Goal: Book appointment/travel/reservation

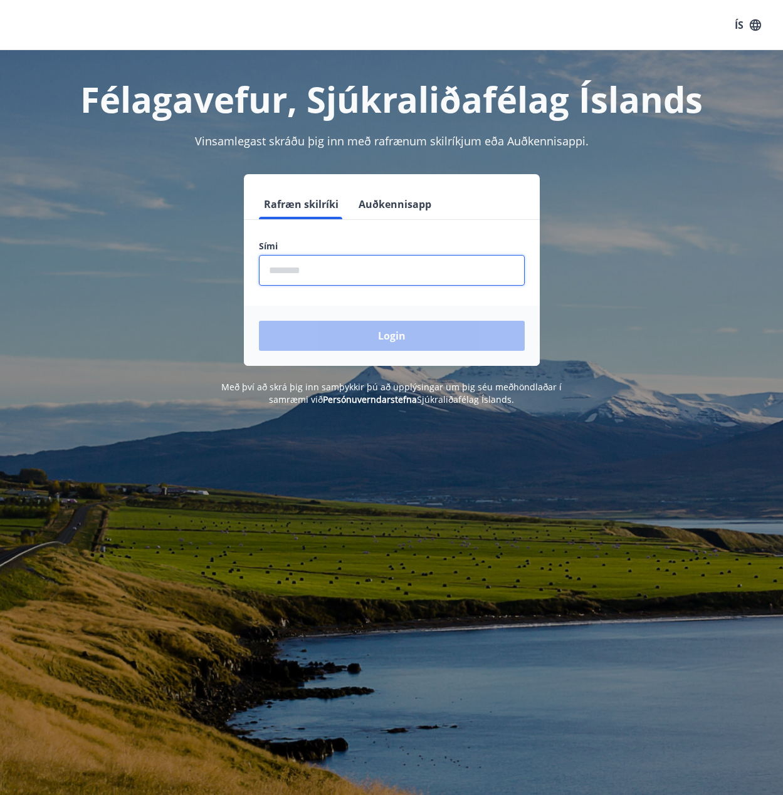
click at [323, 279] on input "phone" at bounding box center [392, 270] width 266 height 31
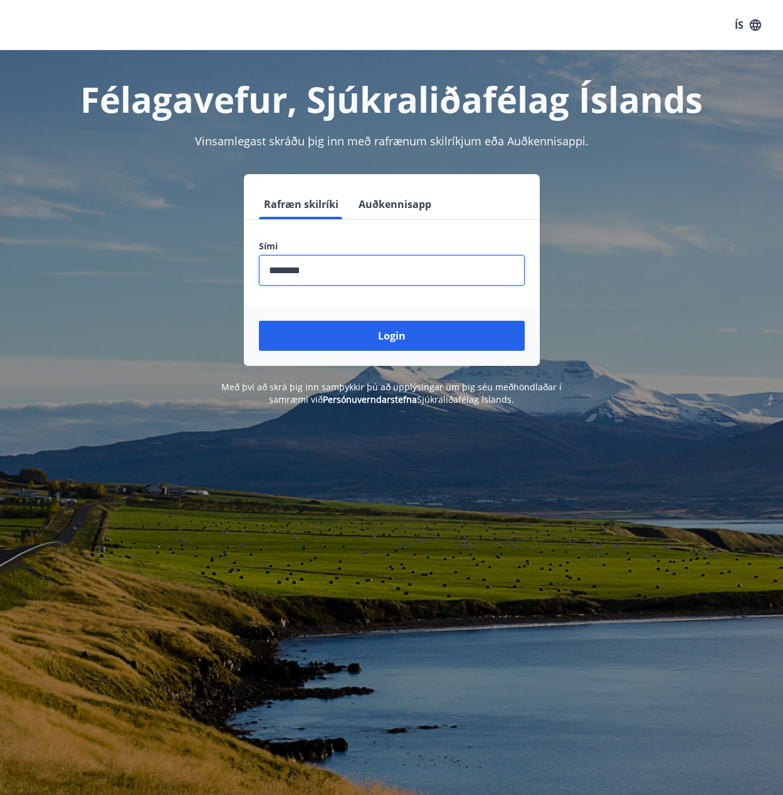
type input "********"
click at [259, 321] on button "Login" at bounding box center [392, 336] width 266 height 30
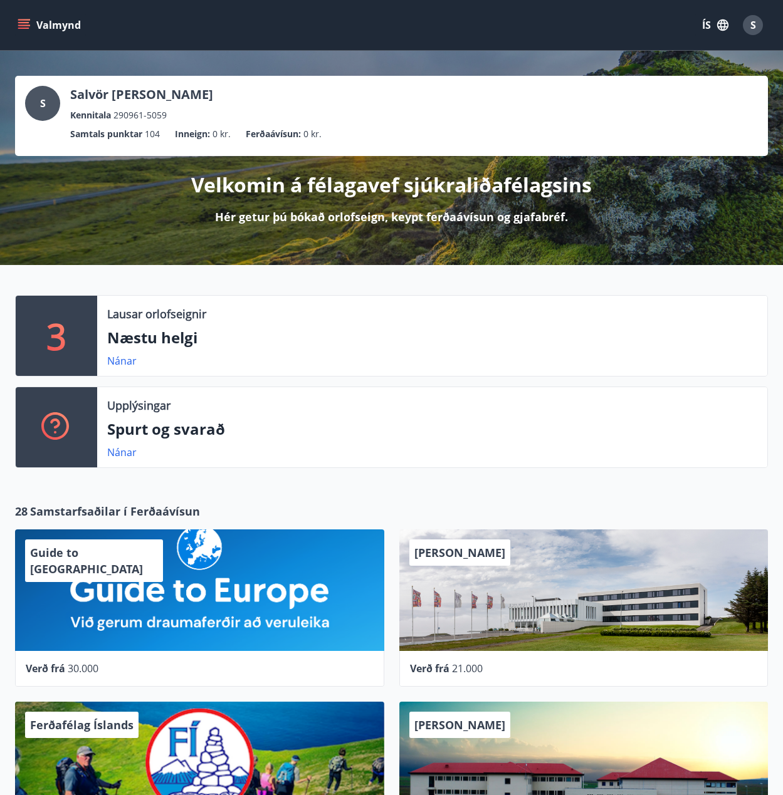
click at [159, 333] on p "Næstu helgi" at bounding box center [432, 337] width 650 height 21
click at [123, 355] on link "Nánar" at bounding box center [121, 361] width 29 height 14
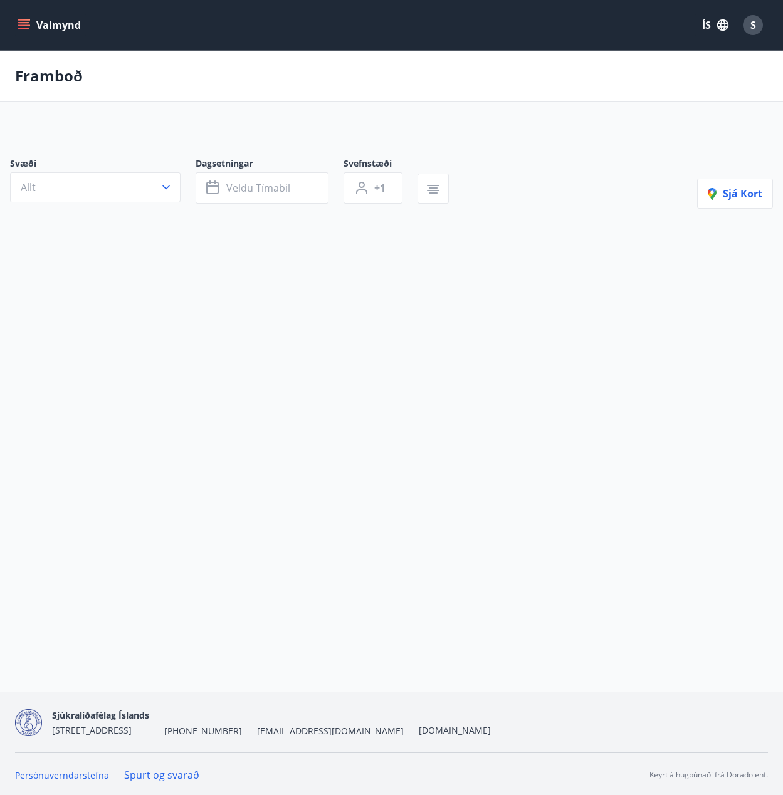
type input "*"
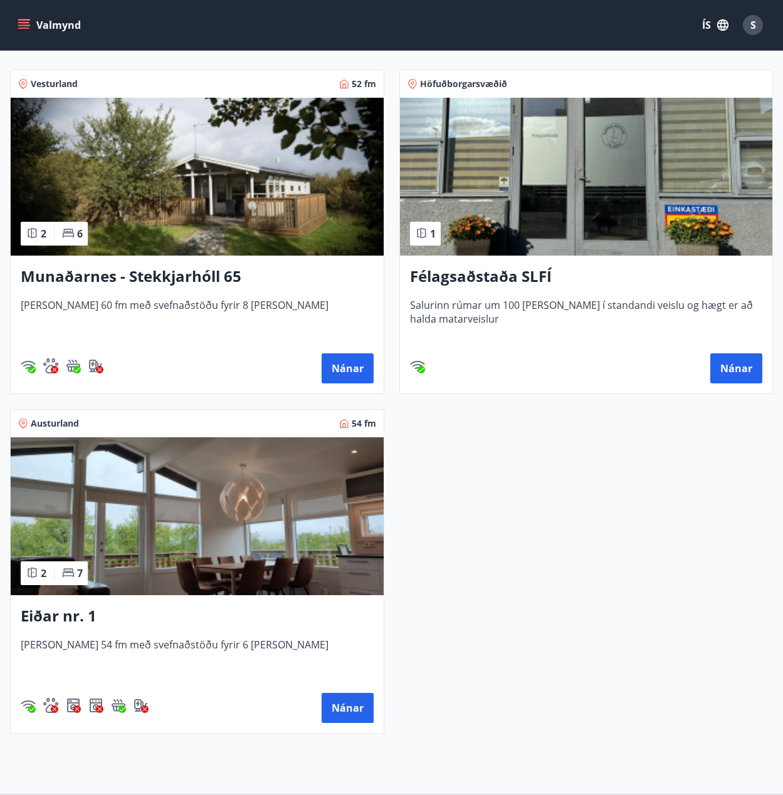
scroll to position [313, 0]
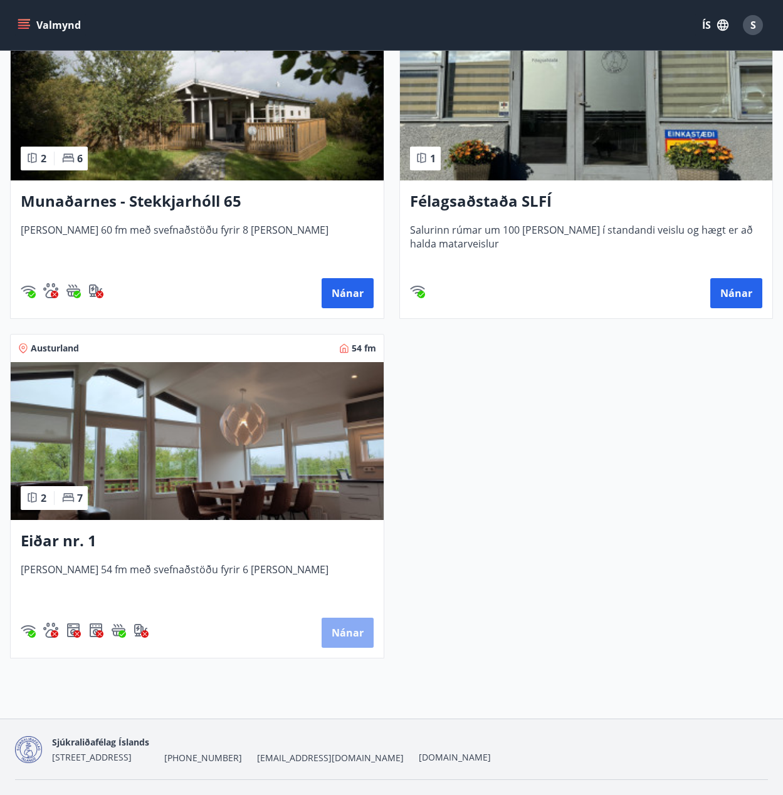
click at [354, 638] on button "Nánar" at bounding box center [348, 633] width 52 height 30
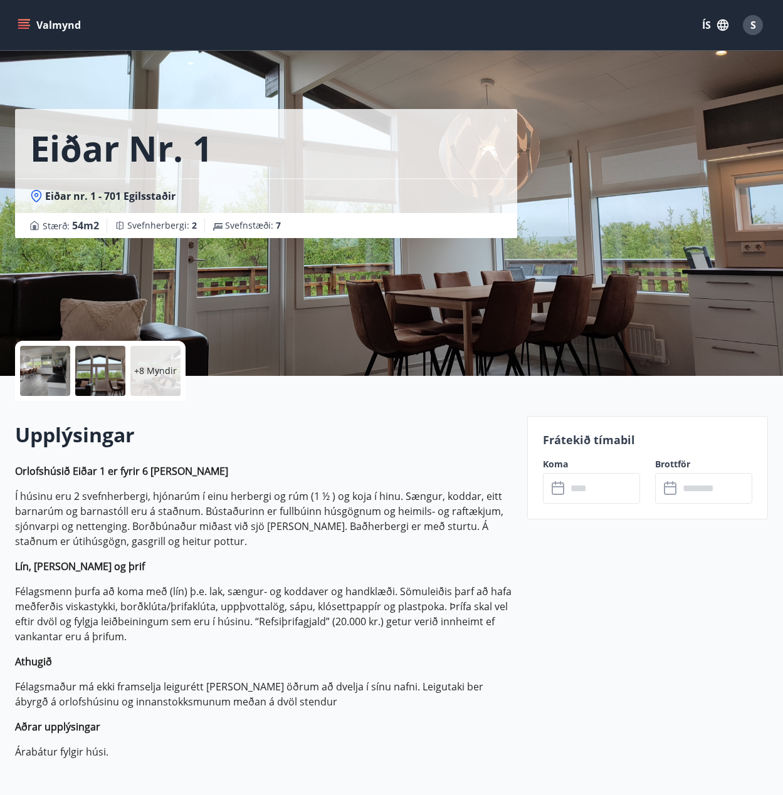
click at [59, 385] on div at bounding box center [45, 371] width 50 height 50
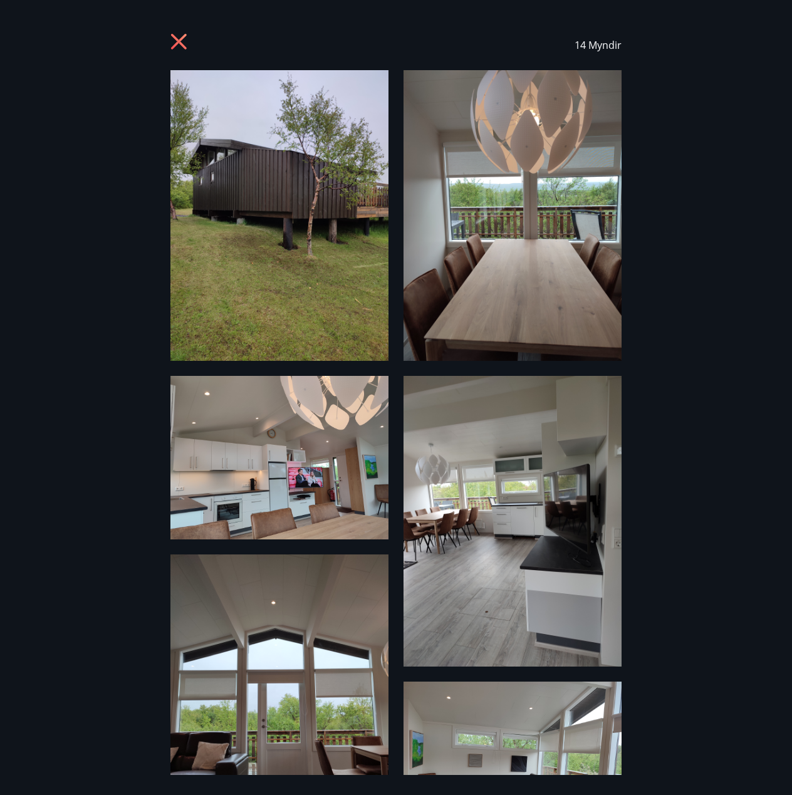
click at [178, 28] on div "14 Myndir" at bounding box center [395, 45] width 451 height 50
click at [173, 52] on icon at bounding box center [180, 43] width 20 height 20
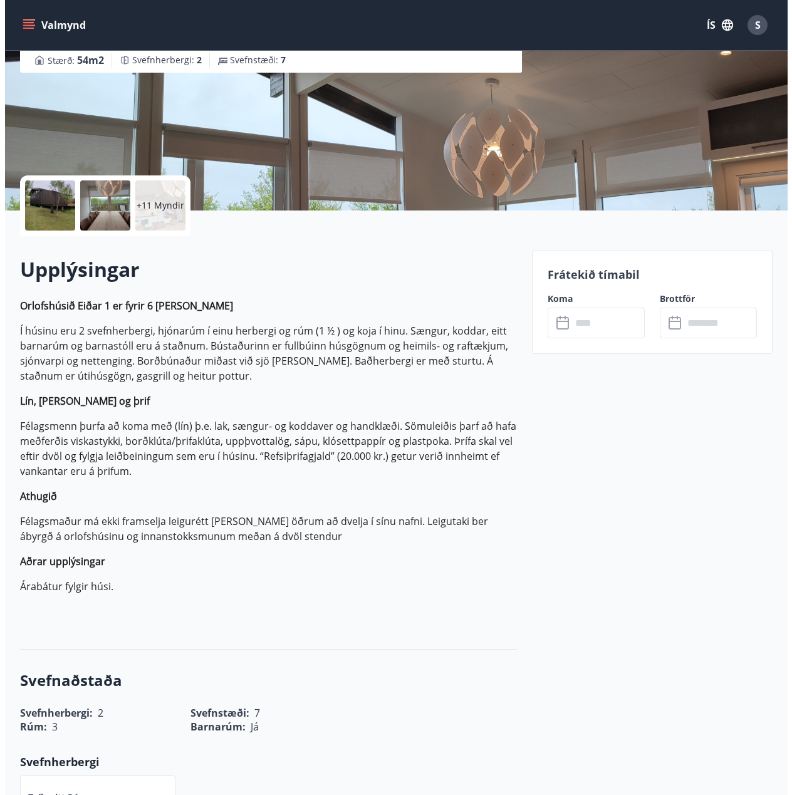
scroll to position [188, 0]
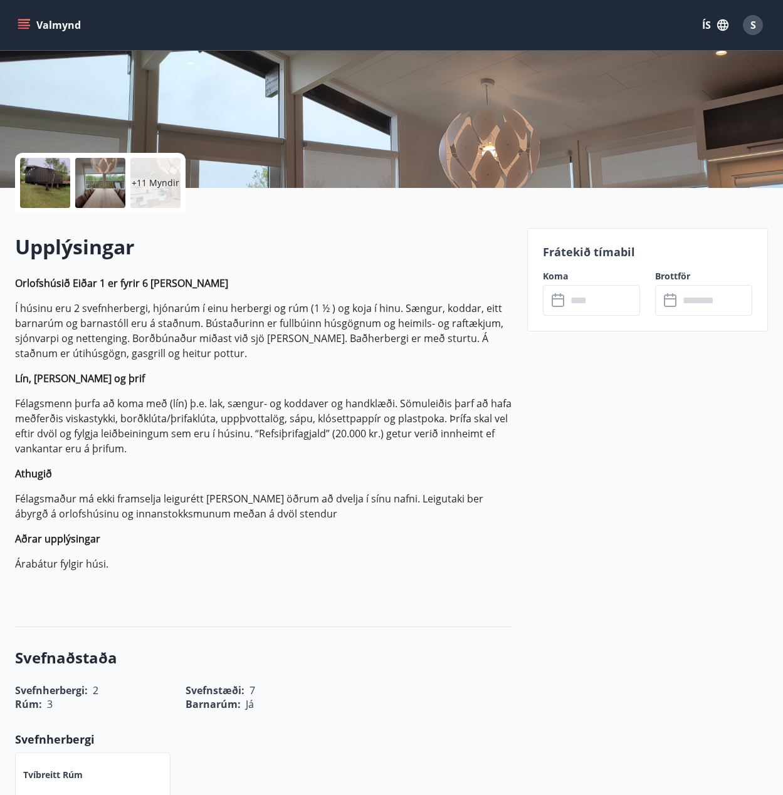
click at [53, 204] on div at bounding box center [45, 183] width 50 height 50
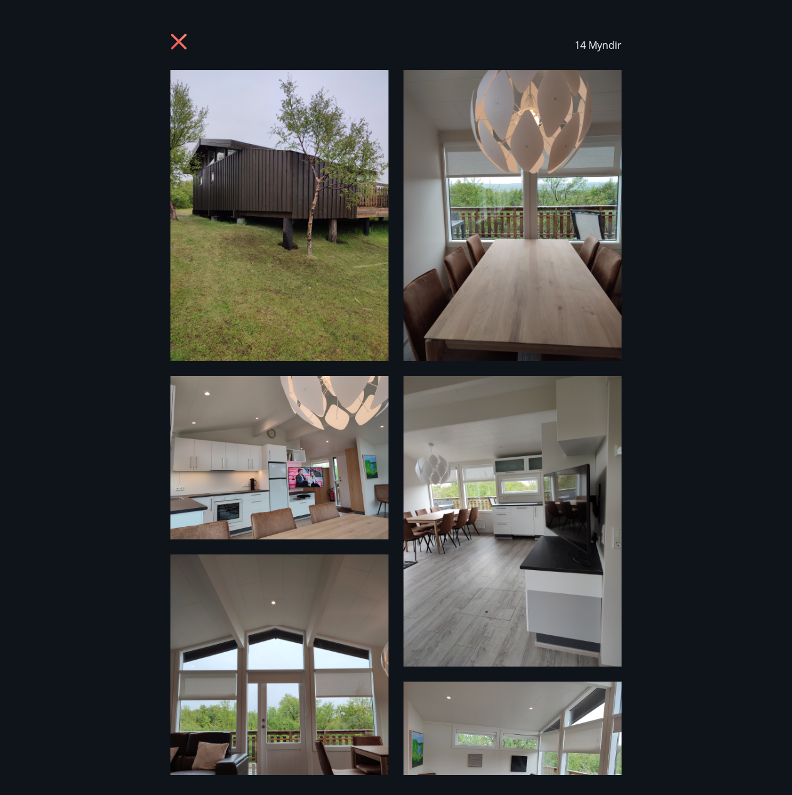
click at [355, 433] on img at bounding box center [279, 458] width 218 height 164
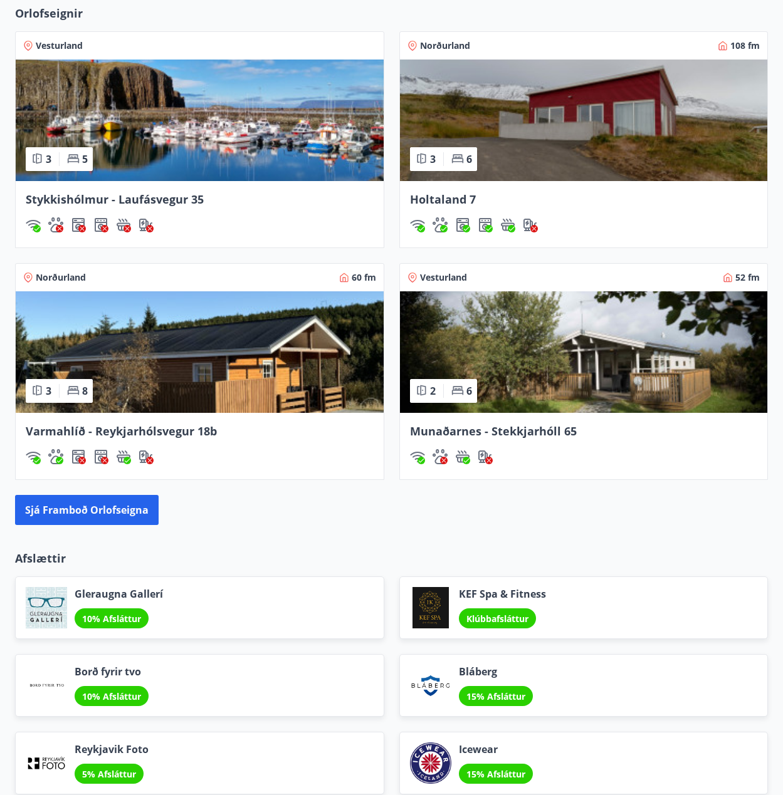
scroll to position [815, 0]
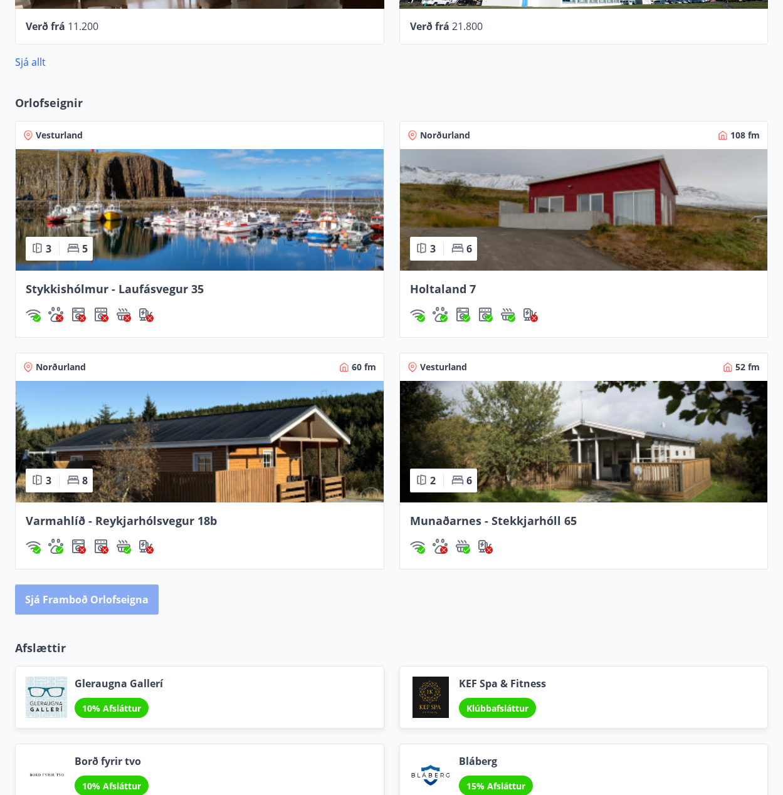
click at [110, 592] on button "Sjá framboð orlofseigna" at bounding box center [87, 600] width 144 height 30
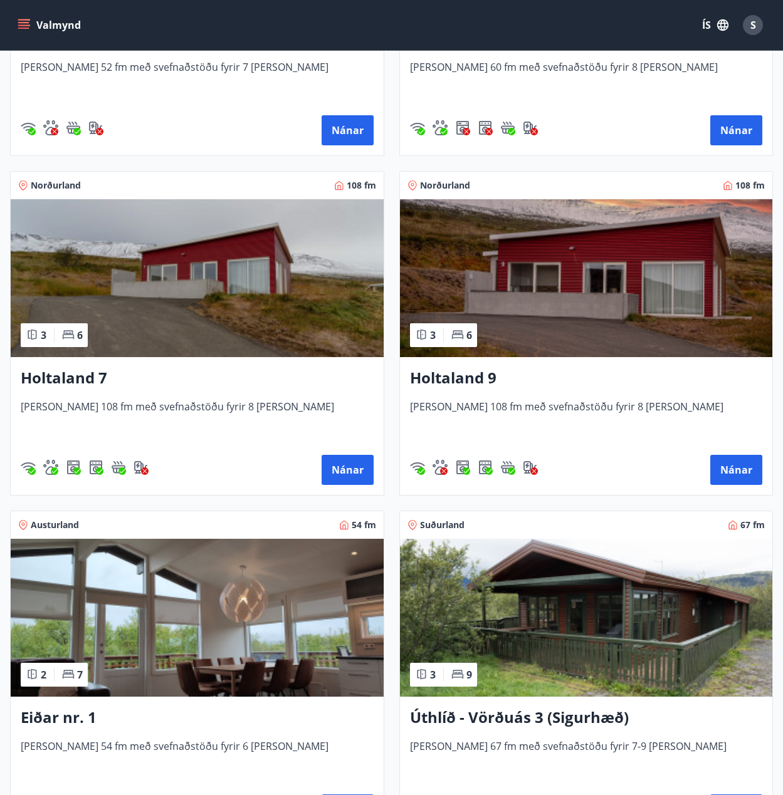
scroll to position [2194, 0]
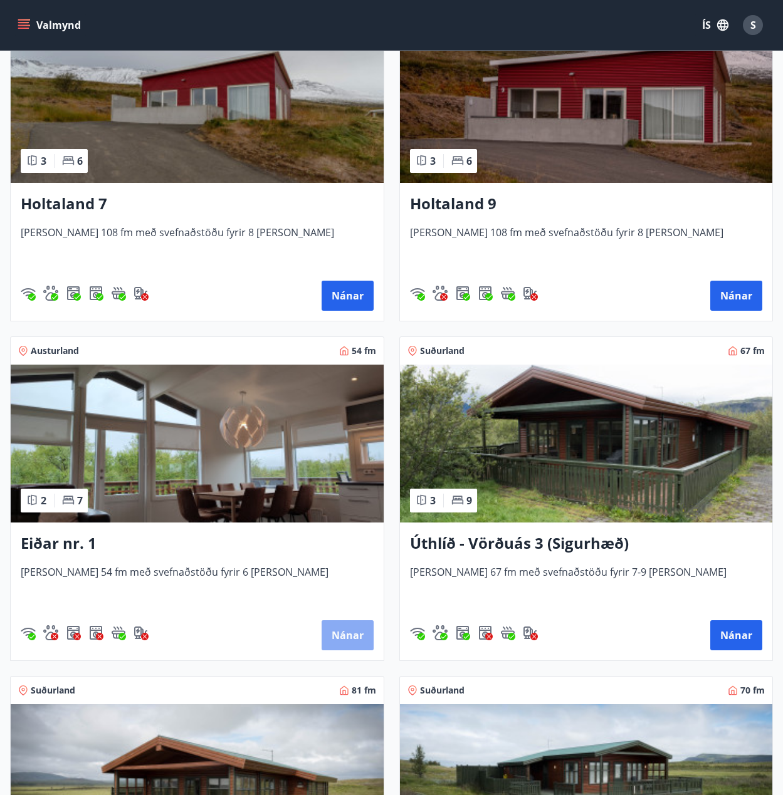
click at [344, 644] on button "Nánar" at bounding box center [348, 636] width 52 height 30
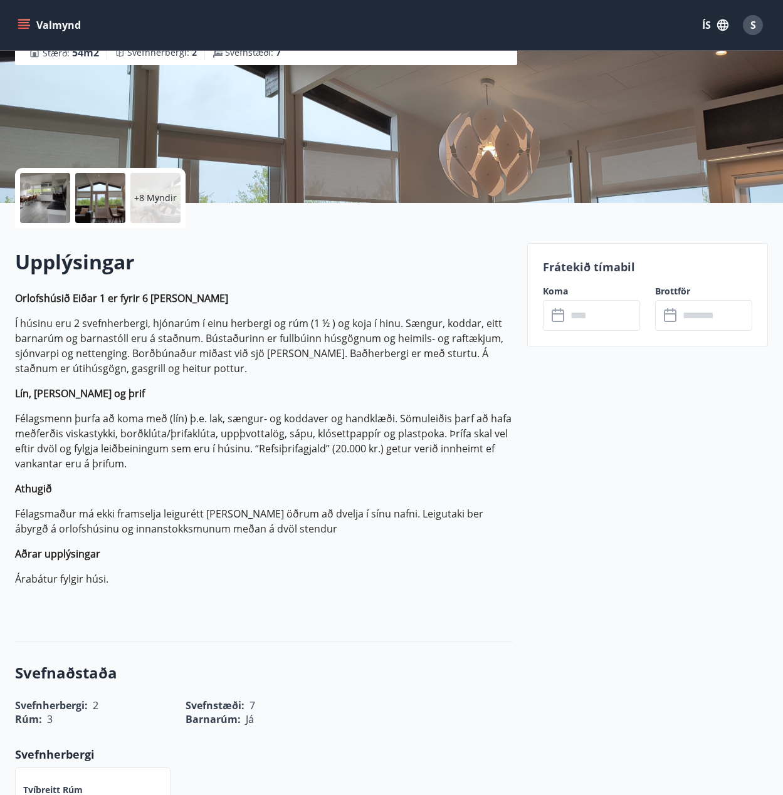
scroll to position [188, 0]
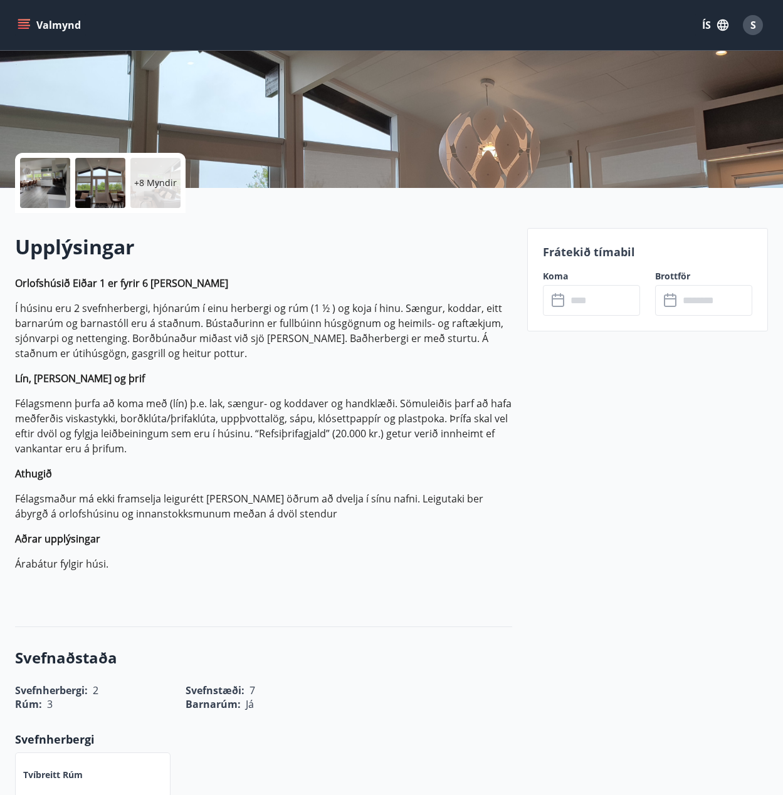
click at [612, 308] on input "text" at bounding box center [603, 300] width 73 height 31
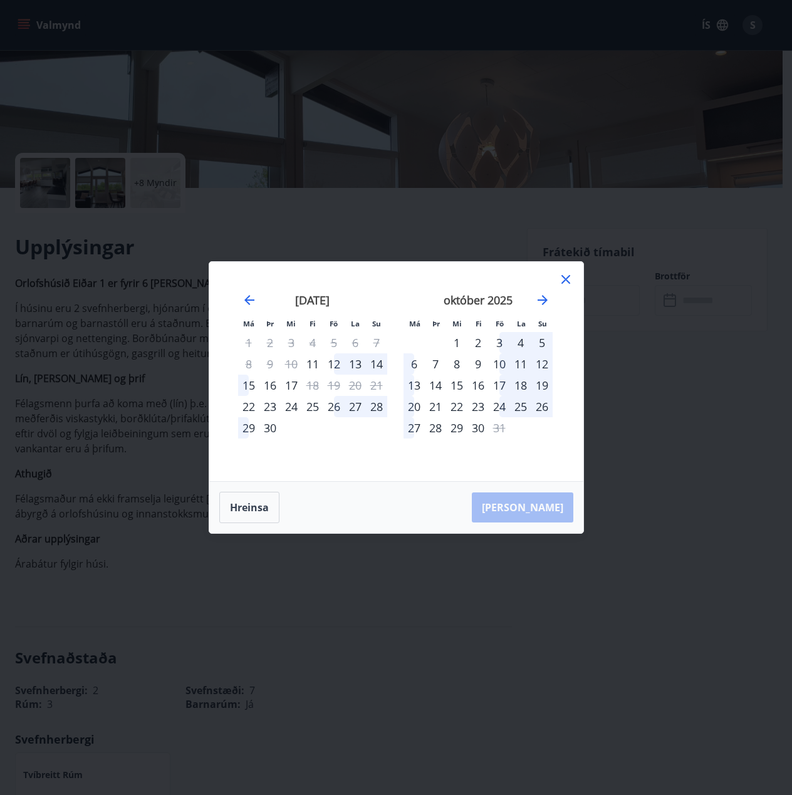
click at [342, 368] on div "12" at bounding box center [333, 364] width 21 height 21
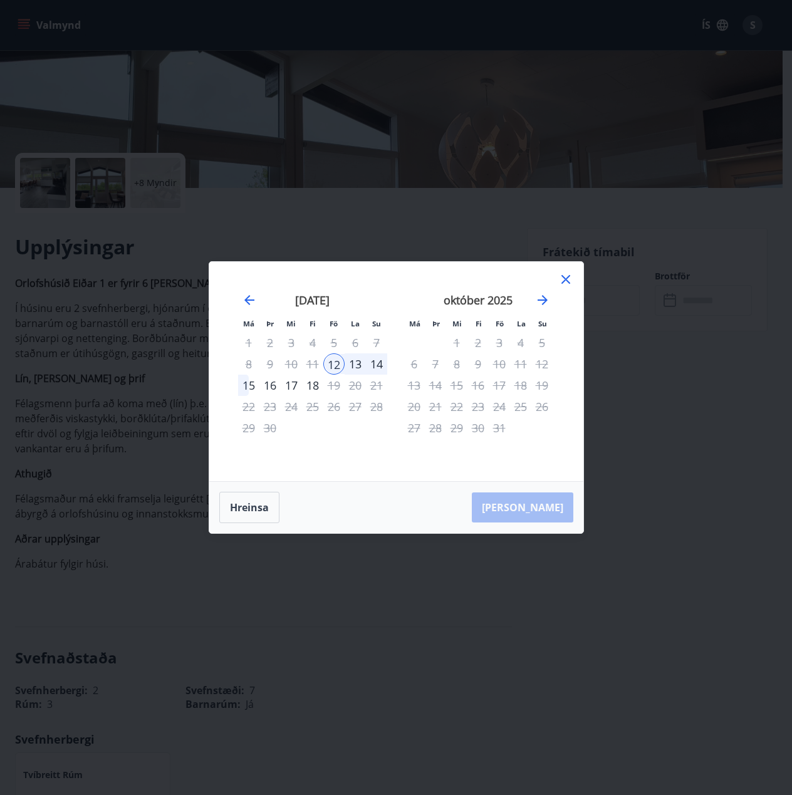
click at [251, 386] on div "15" at bounding box center [248, 385] width 21 height 21
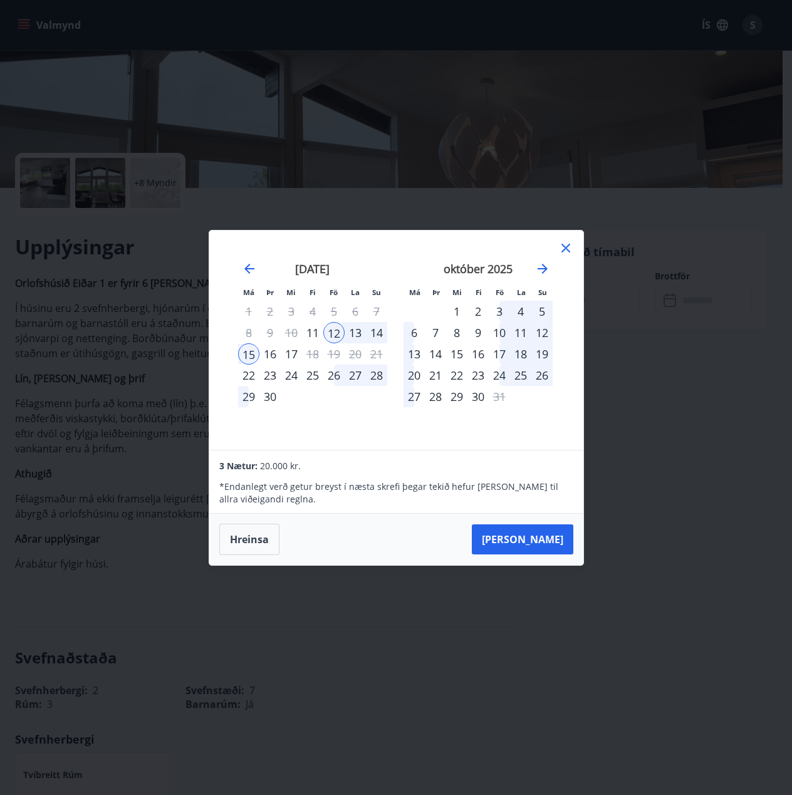
click at [563, 248] on icon at bounding box center [565, 248] width 15 height 15
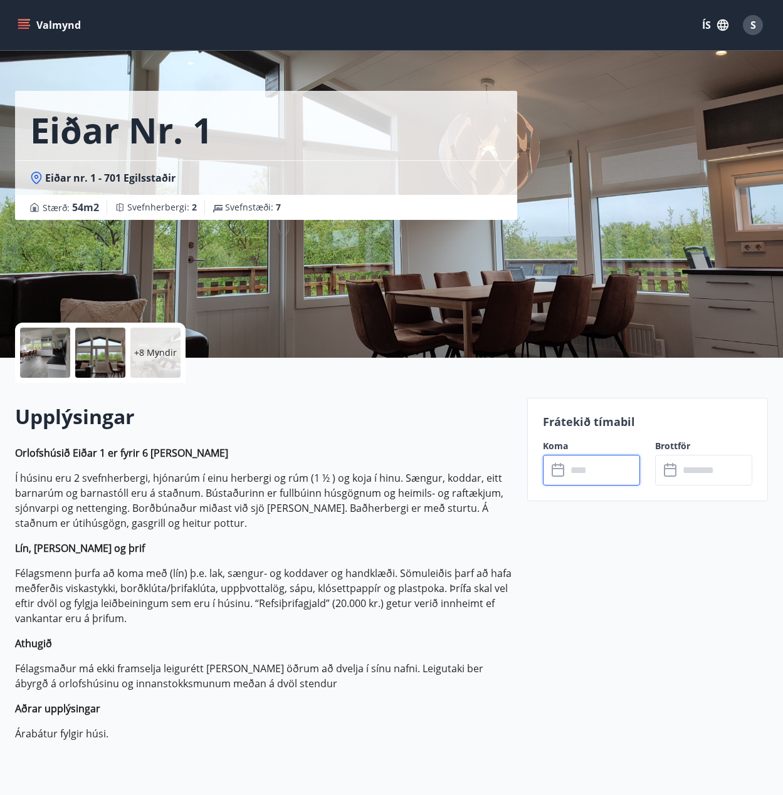
scroll to position [0, 0]
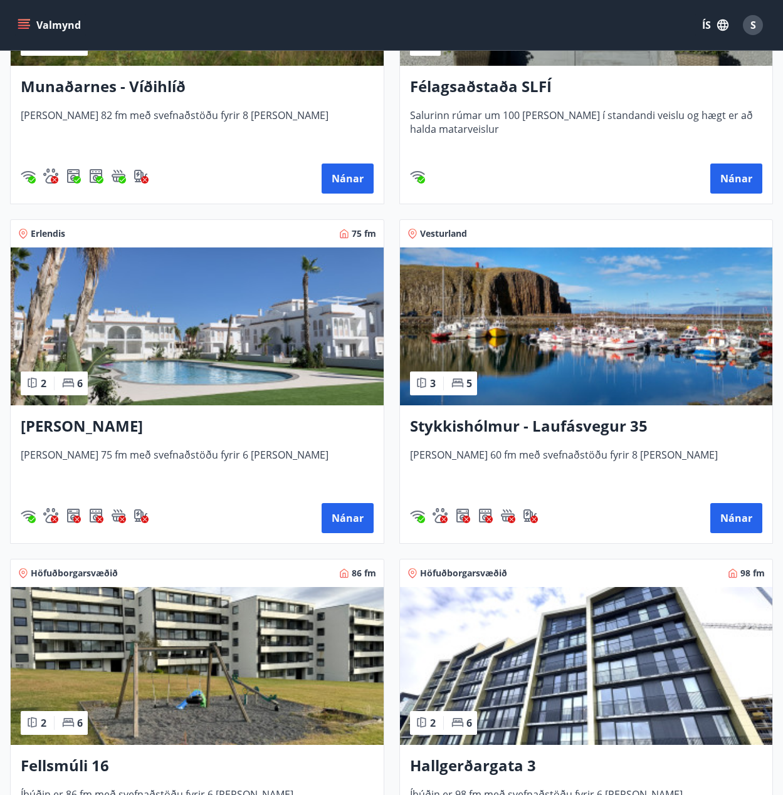
scroll to position [1128, 0]
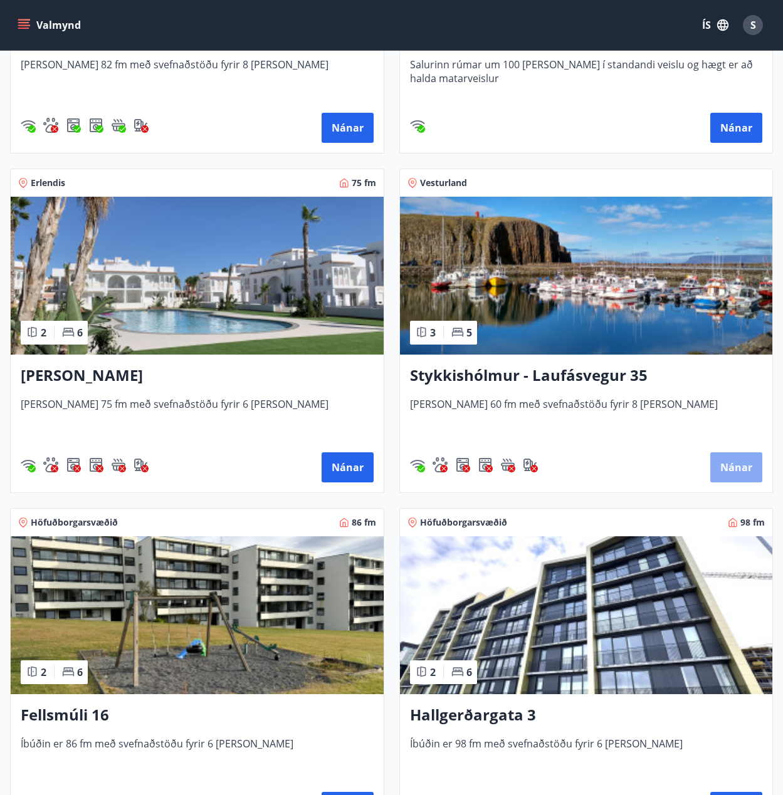
click at [740, 475] on button "Nánar" at bounding box center [736, 468] width 52 height 30
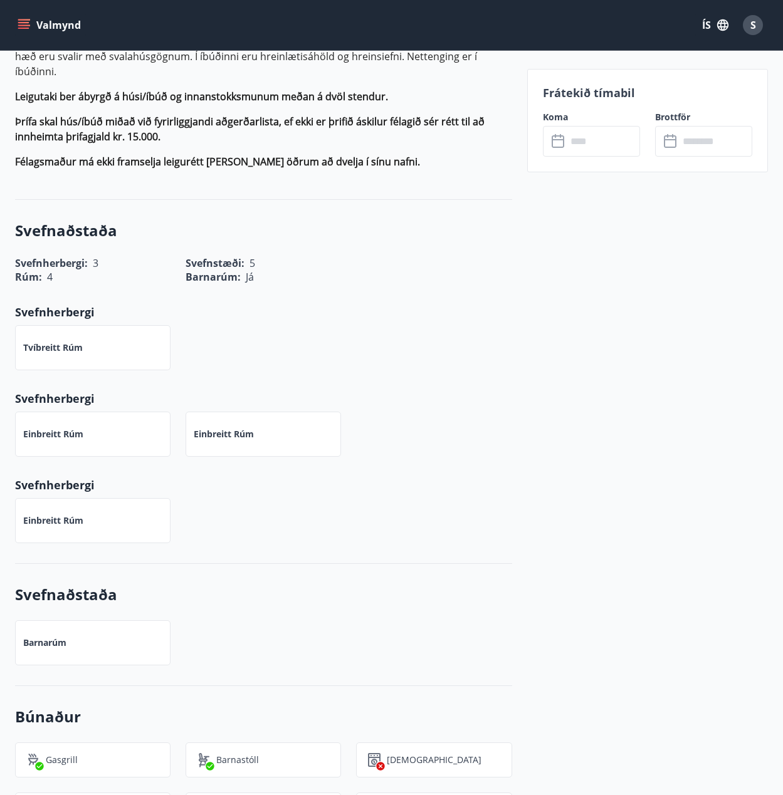
scroll to position [564, 0]
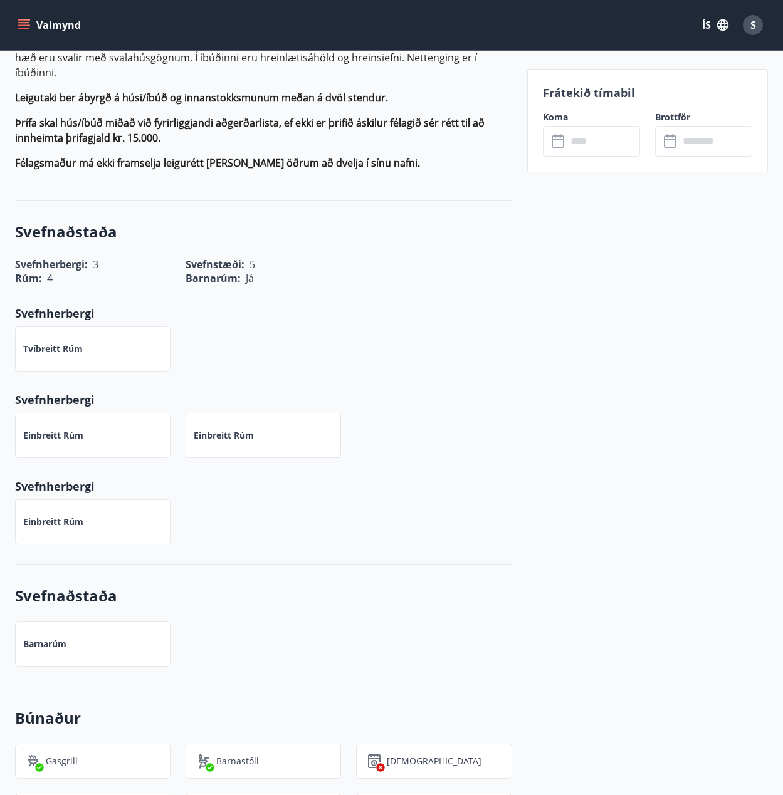
click at [568, 135] on input "text" at bounding box center [603, 141] width 73 height 31
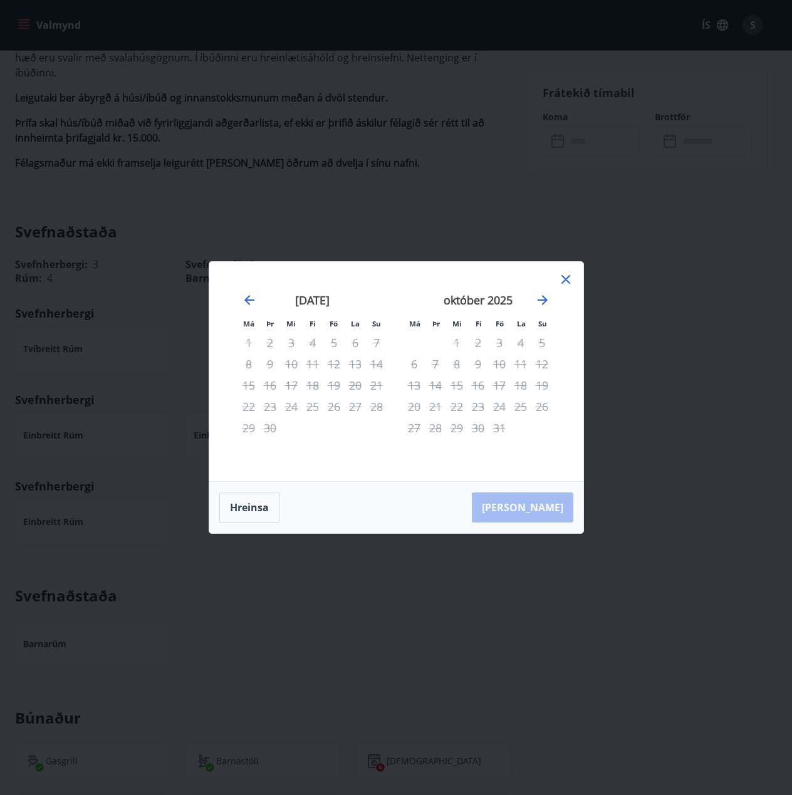
click at [563, 277] on icon at bounding box center [566, 279] width 9 height 9
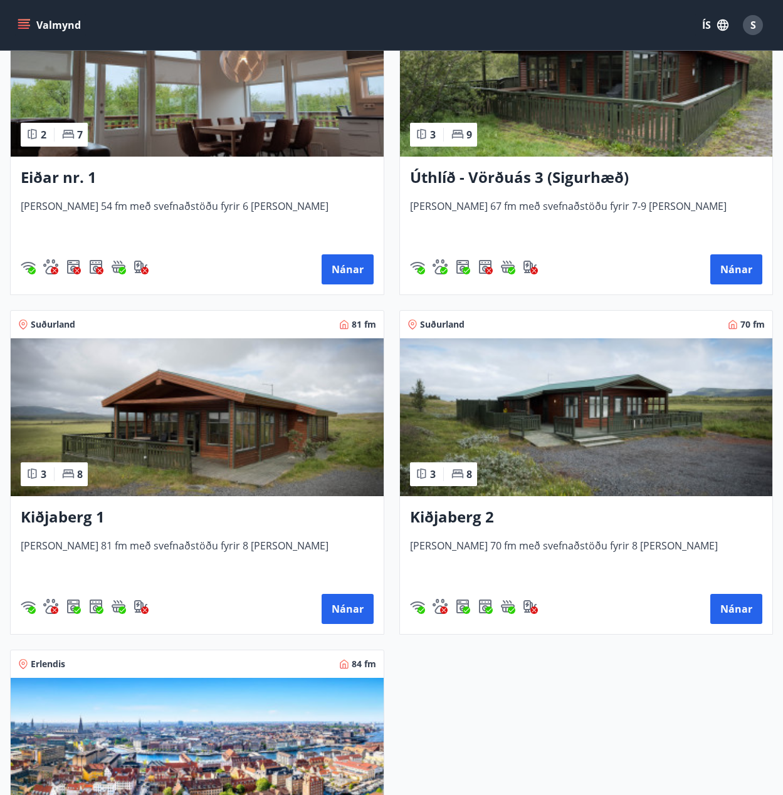
scroll to position [2695, 0]
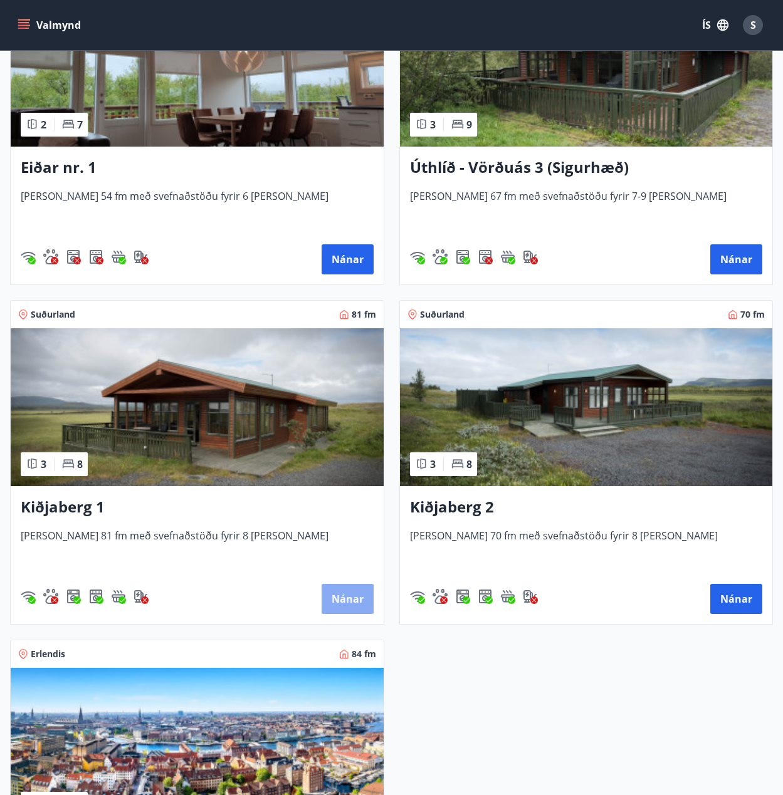
click at [355, 602] on button "Nánar" at bounding box center [348, 599] width 52 height 30
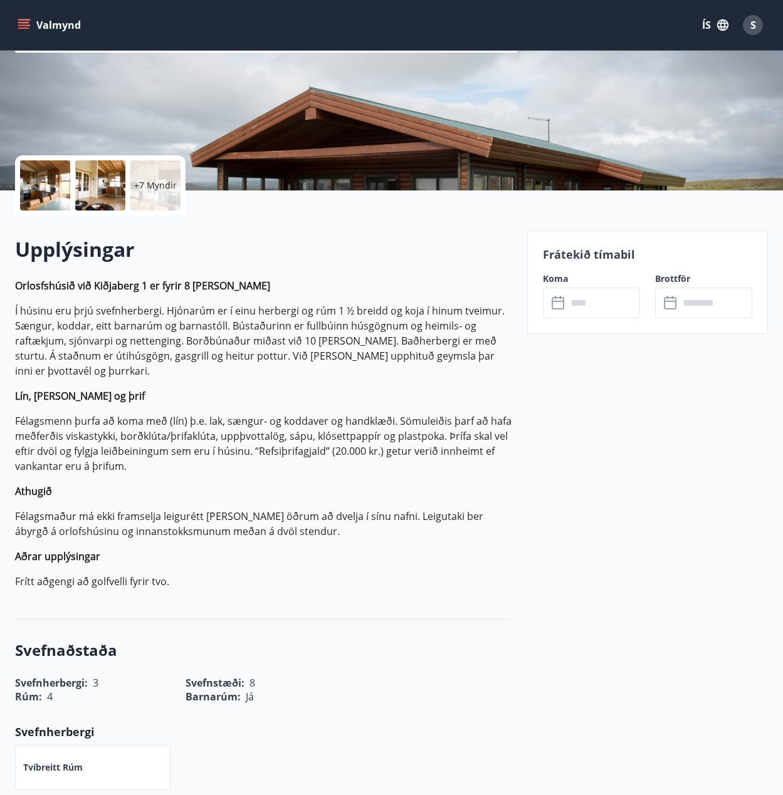
scroll to position [188, 0]
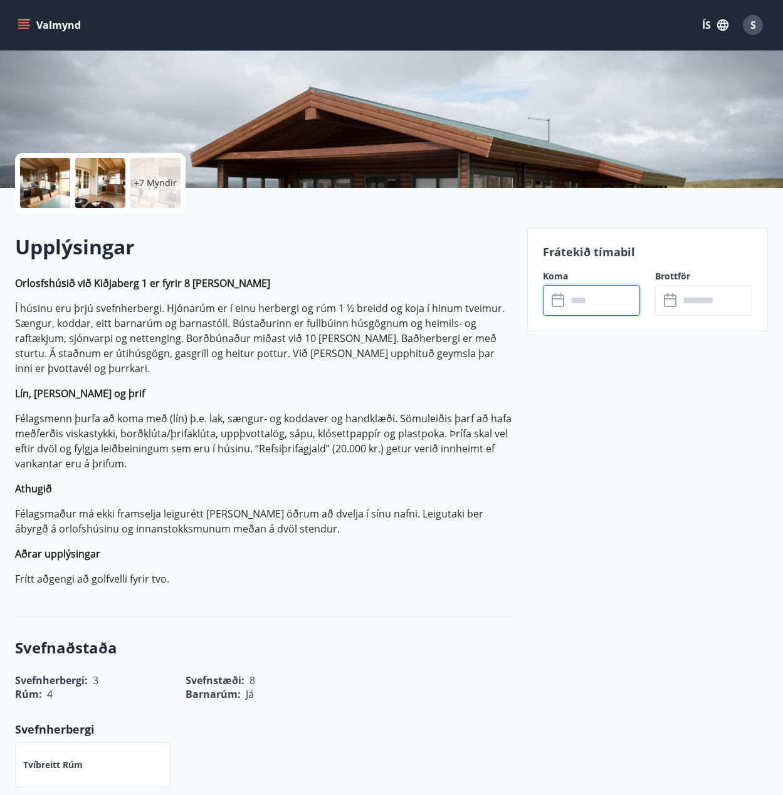
click at [592, 312] on input "text" at bounding box center [603, 300] width 73 height 31
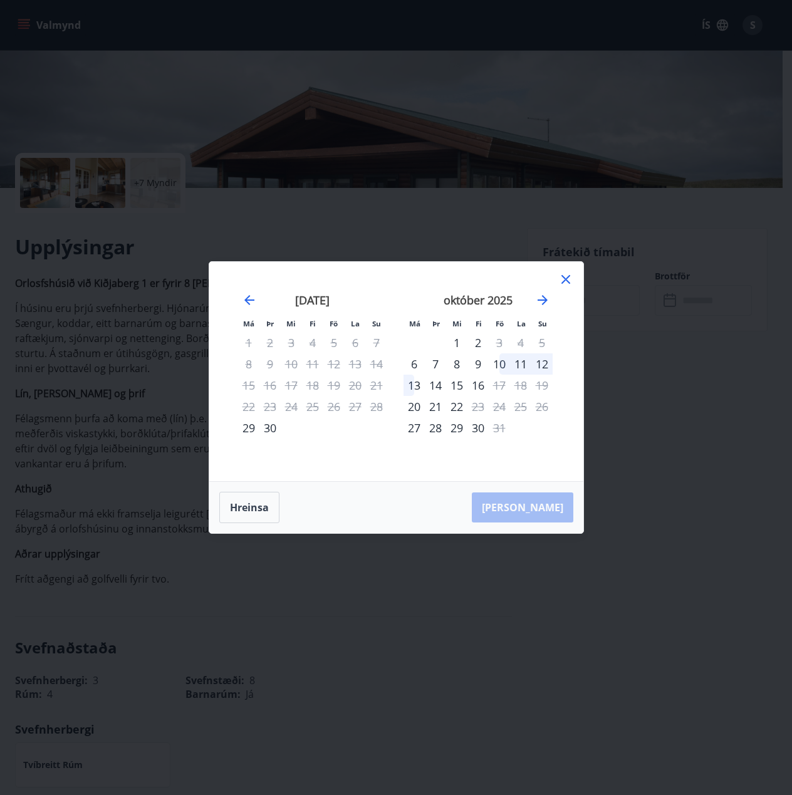
click at [506, 365] on div "10" at bounding box center [499, 364] width 21 height 21
click at [417, 384] on div "13" at bounding box center [414, 385] width 21 height 21
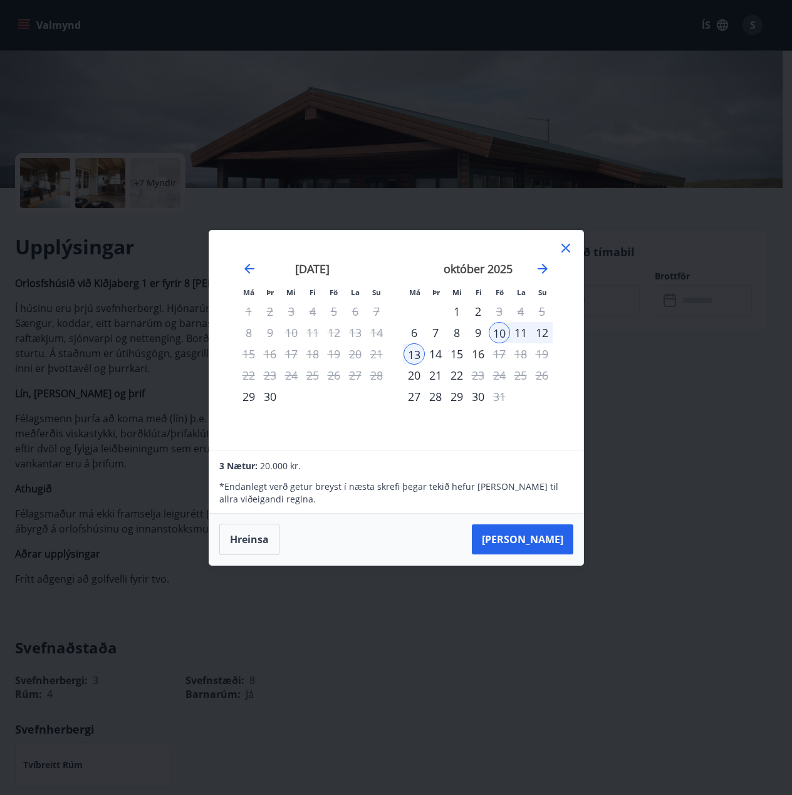
click at [560, 248] on icon at bounding box center [565, 248] width 15 height 15
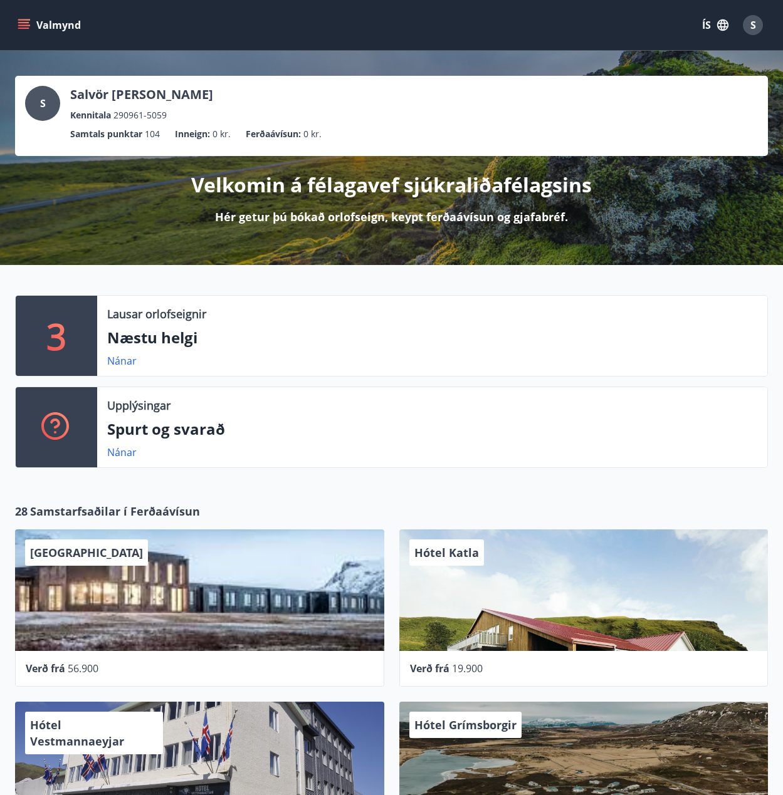
click at [16, 25] on button "Valmynd" at bounding box center [50, 25] width 71 height 23
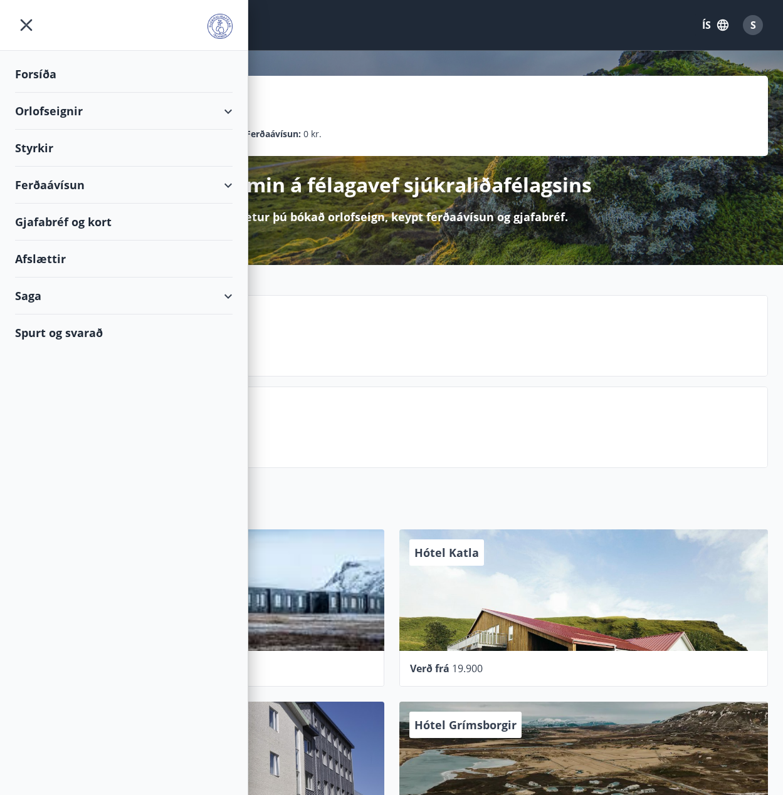
click at [59, 184] on div "Ferðaávísun" at bounding box center [124, 185] width 218 height 37
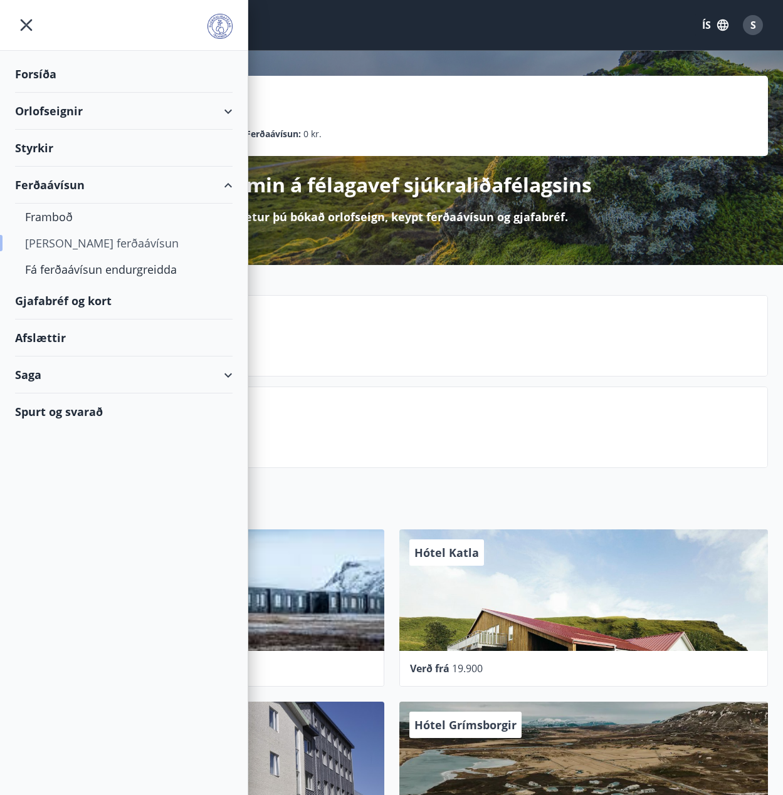
click at [86, 239] on div "Kaupa ferðaávísun" at bounding box center [123, 243] width 197 height 26
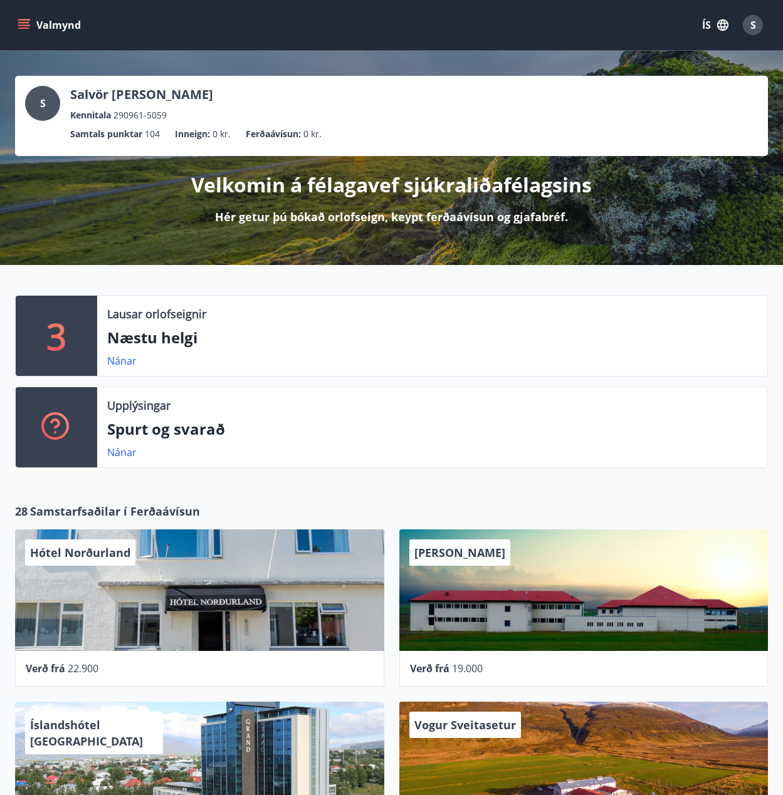
click at [18, 24] on icon "menu" at bounding box center [24, 25] width 13 height 13
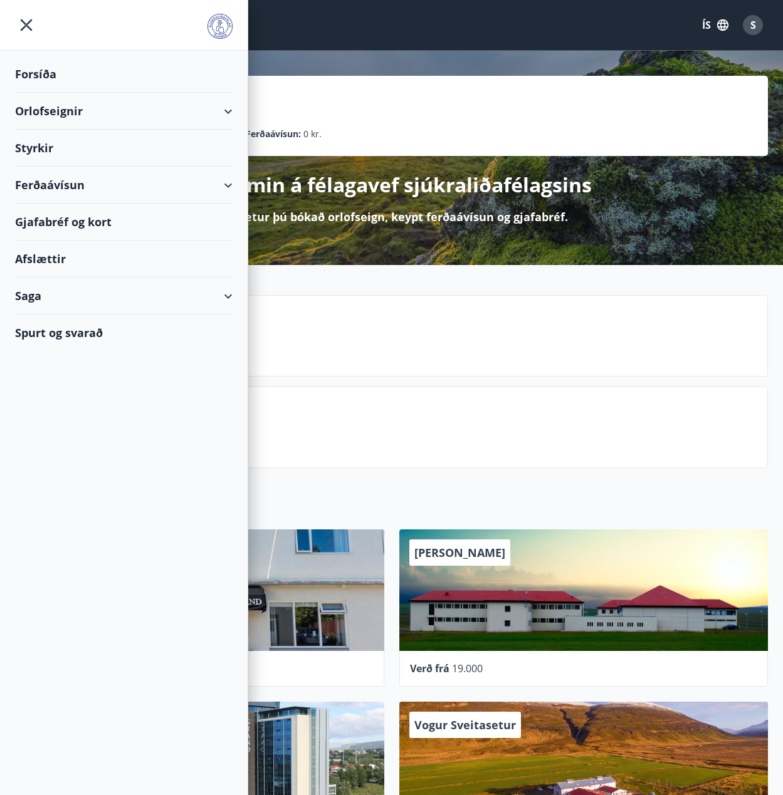
click at [82, 223] on div "Gjafabréf og kort" at bounding box center [124, 222] width 218 height 37
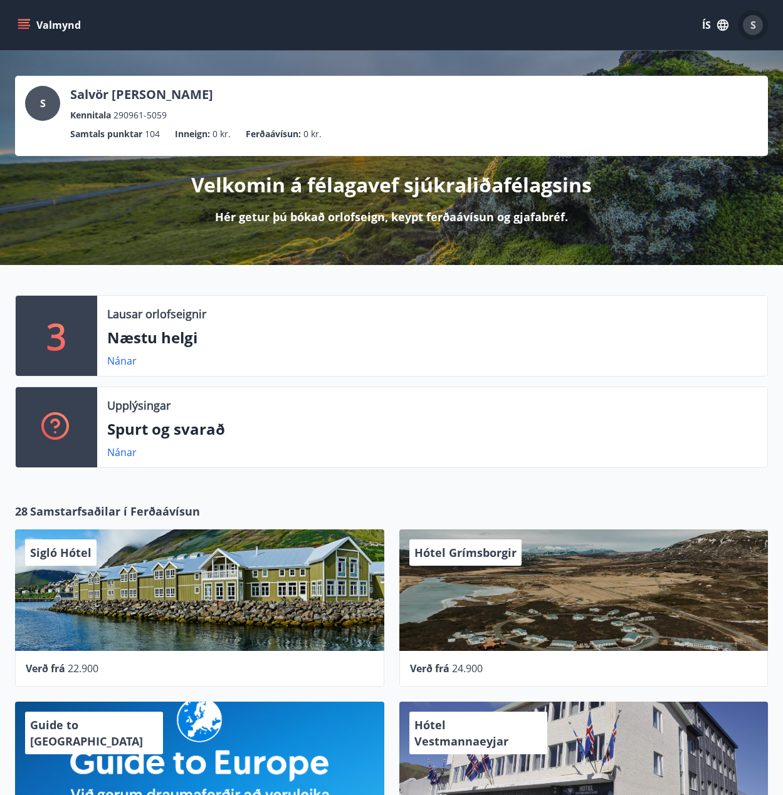
click at [748, 28] on div "S" at bounding box center [753, 25] width 20 height 20
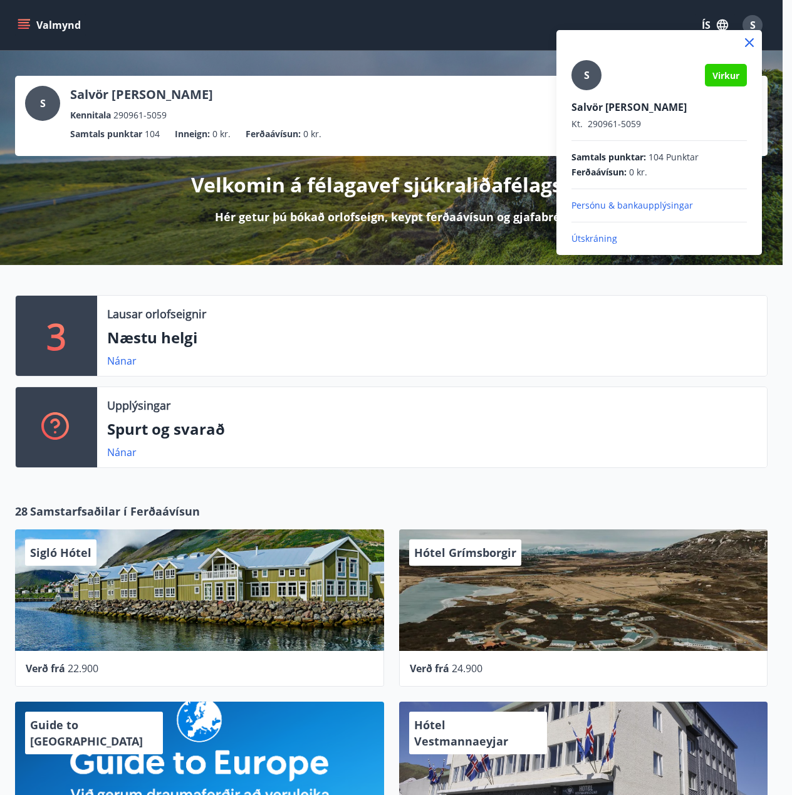
click at [600, 241] on p "Útskráning" at bounding box center [660, 239] width 176 height 13
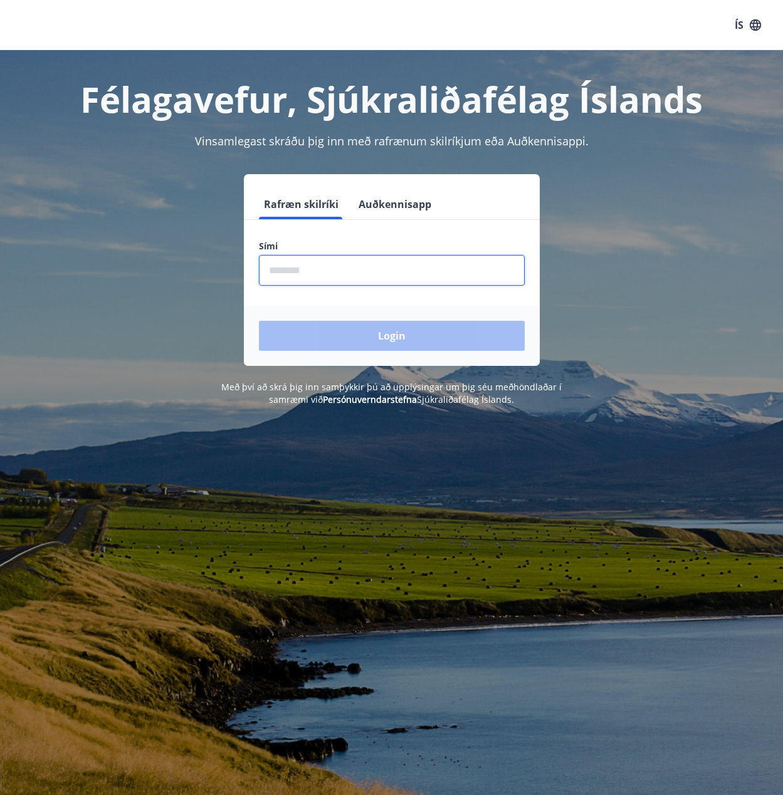
click at [329, 268] on input "phone" at bounding box center [392, 270] width 266 height 31
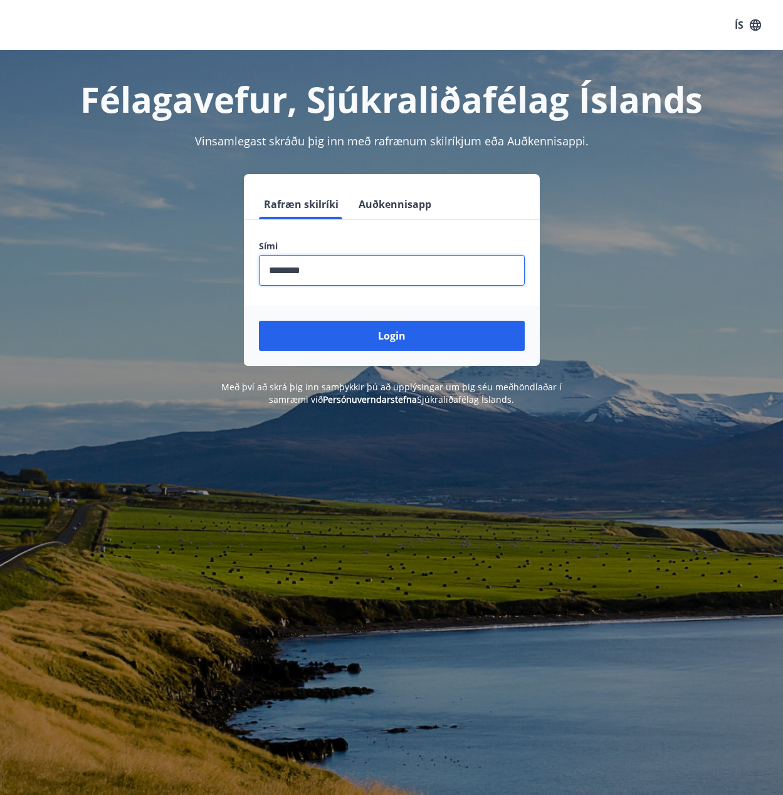
type input "********"
click at [259, 321] on button "Login" at bounding box center [392, 336] width 266 height 30
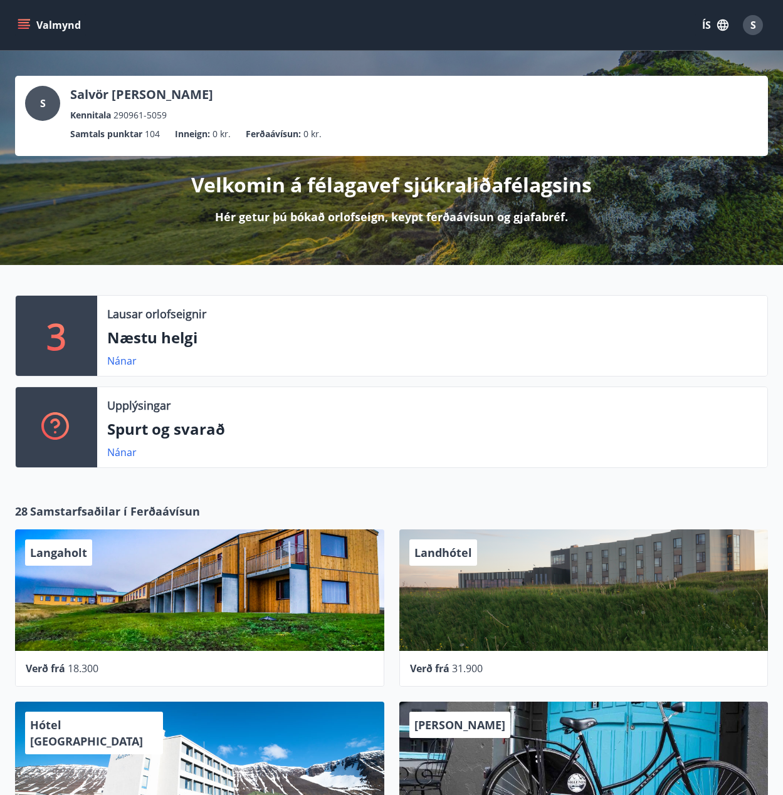
click at [20, 23] on icon "menu" at bounding box center [23, 22] width 11 height 1
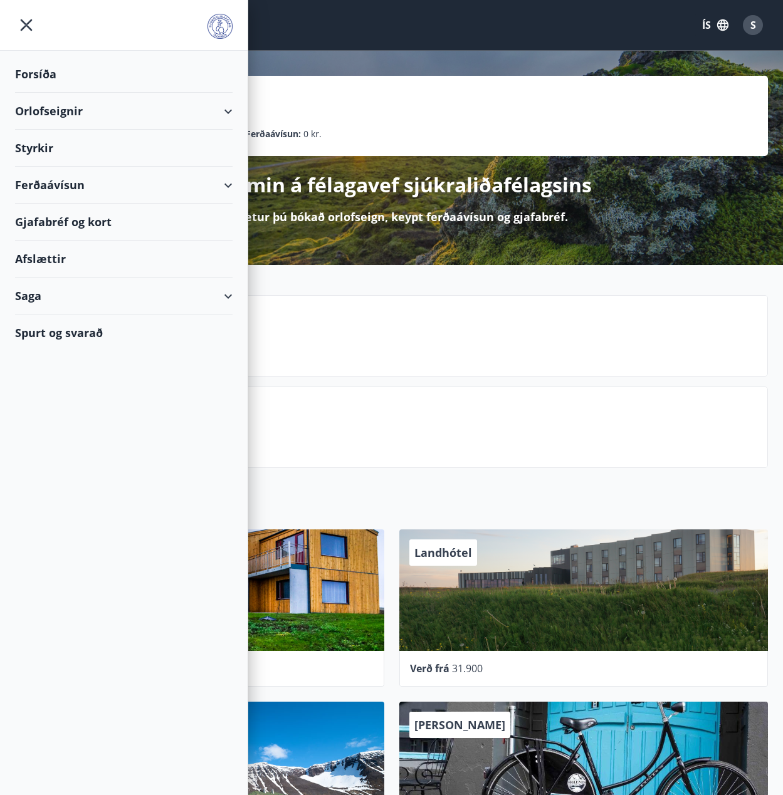
click at [54, 113] on div "Orlofseignir" at bounding box center [124, 111] width 218 height 37
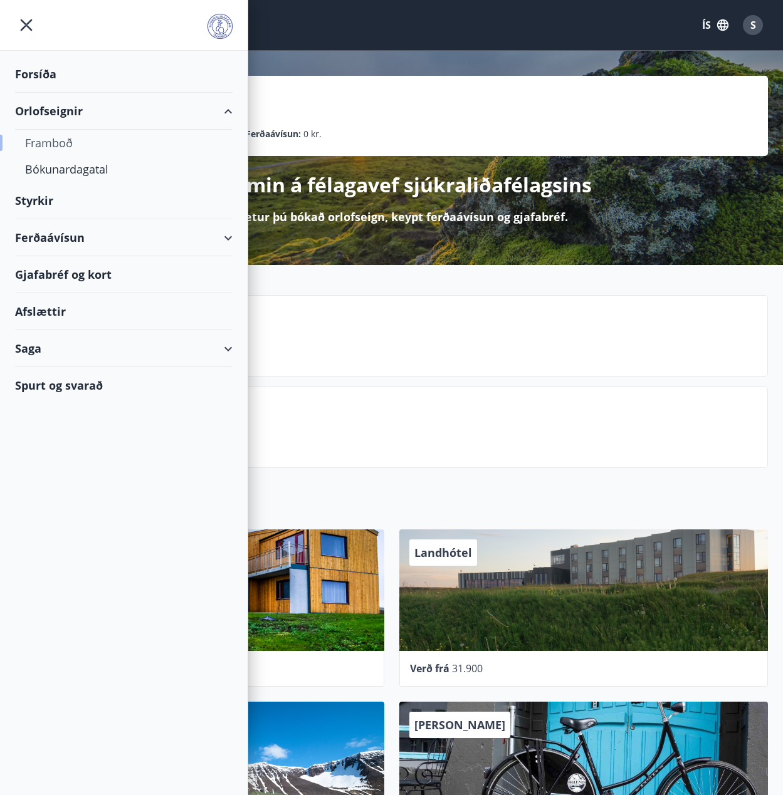
click at [66, 146] on div "Framboð" at bounding box center [123, 143] width 197 height 26
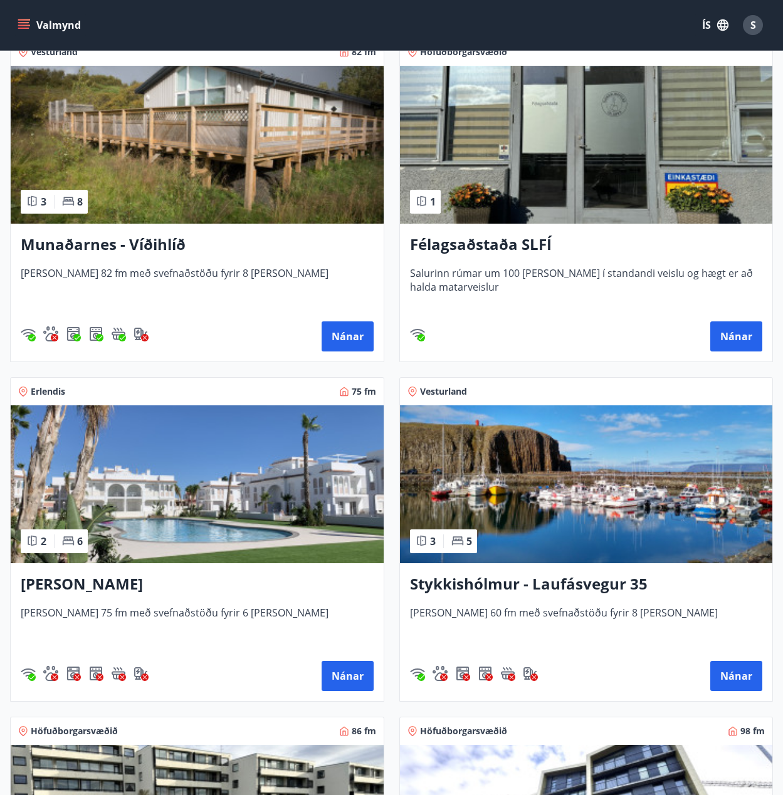
scroll to position [940, 0]
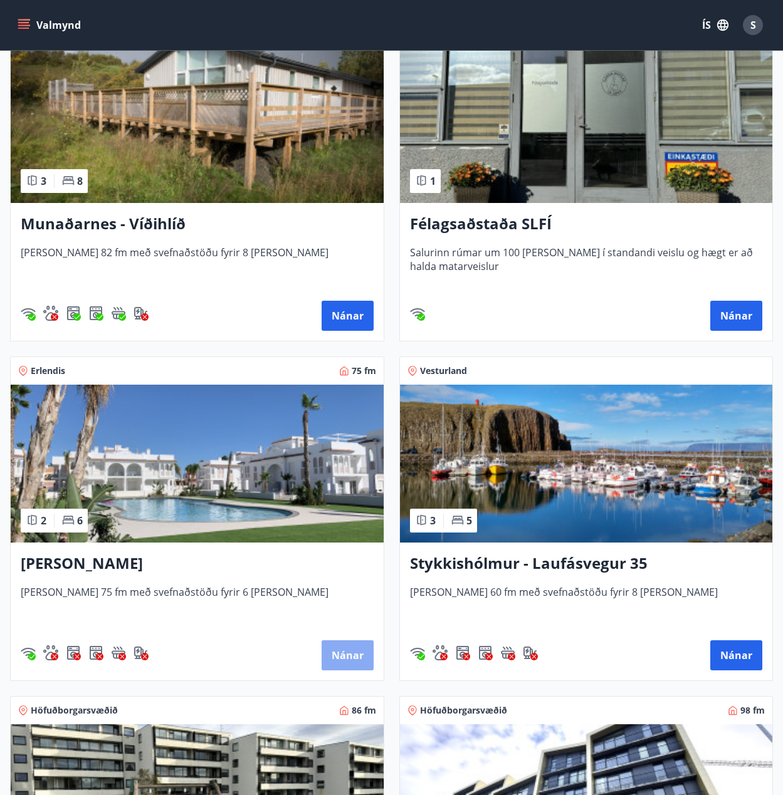
click at [342, 651] on button "Nánar" at bounding box center [348, 656] width 52 height 30
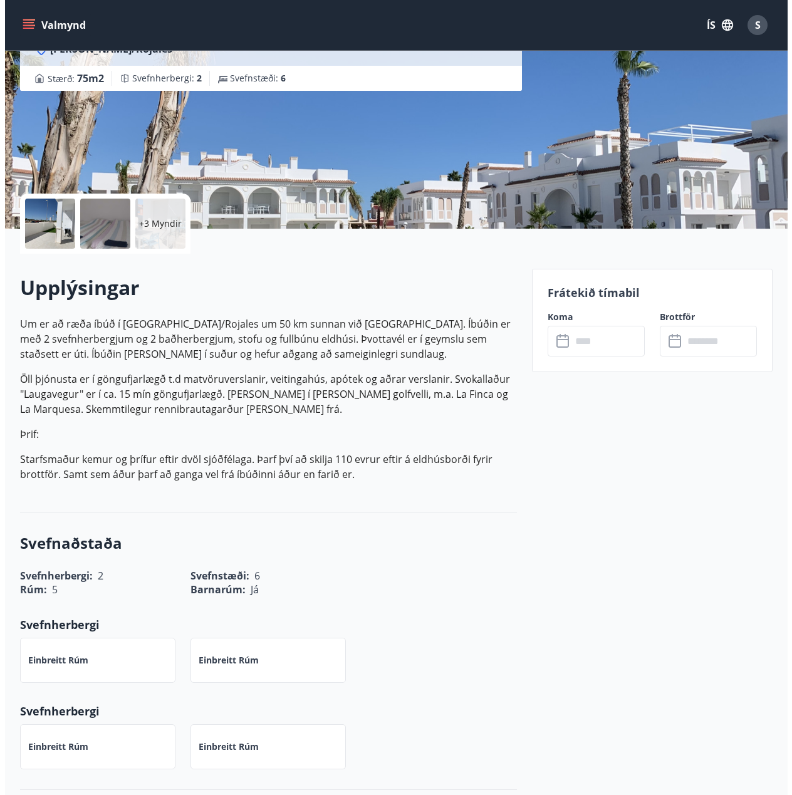
scroll to position [125, 0]
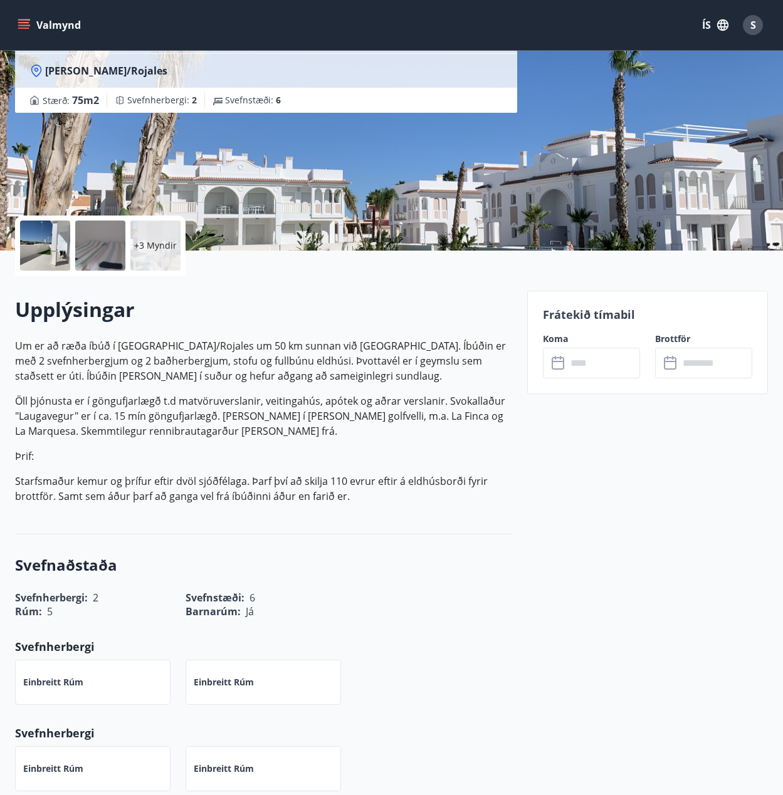
click at [54, 228] on div at bounding box center [45, 246] width 50 height 50
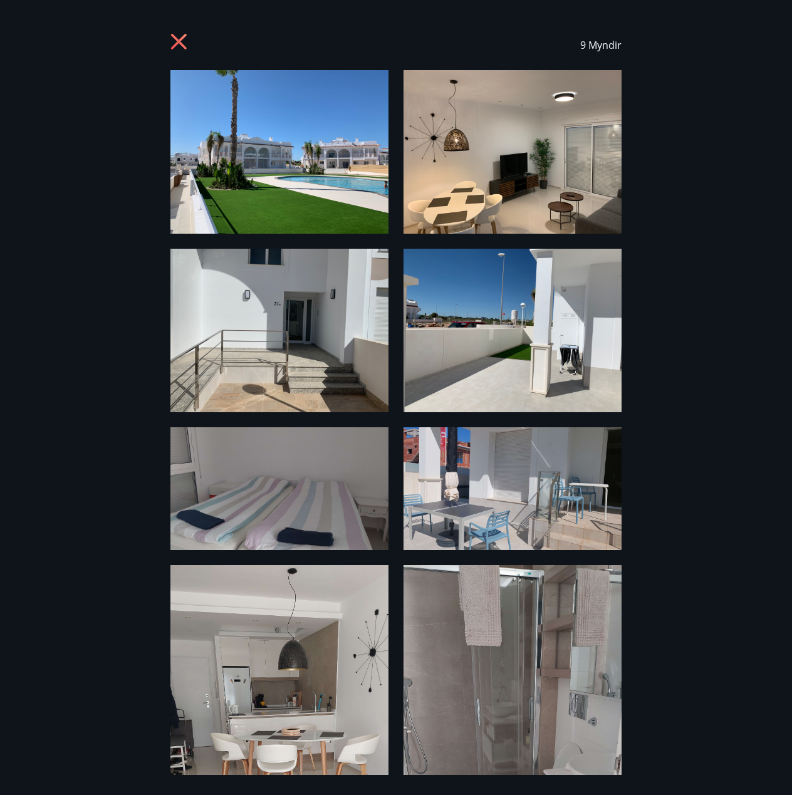
click at [306, 179] on img at bounding box center [279, 152] width 218 height 164
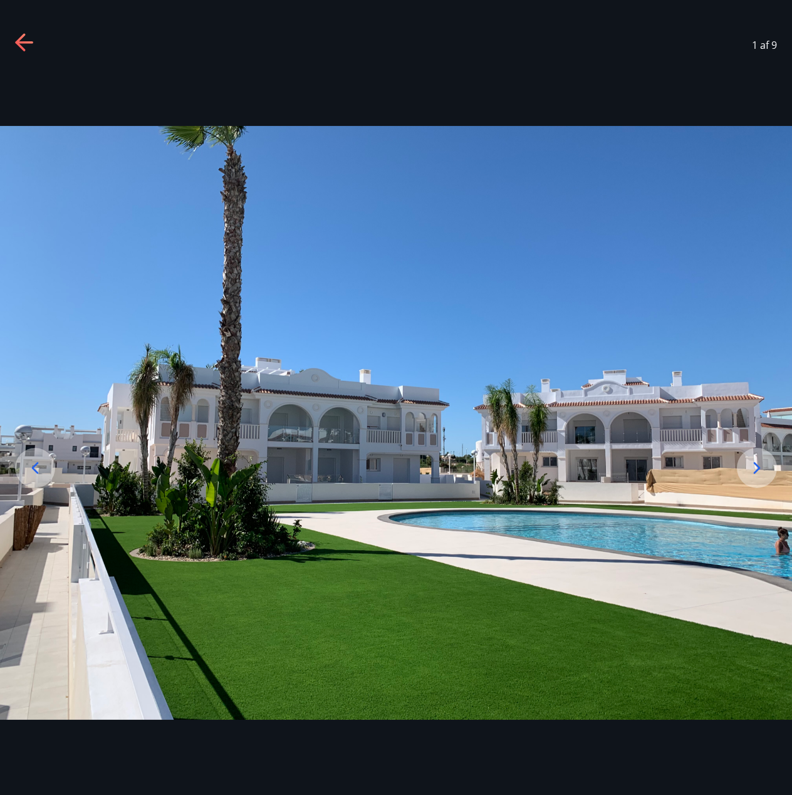
click at [760, 467] on icon at bounding box center [757, 468] width 20 height 20
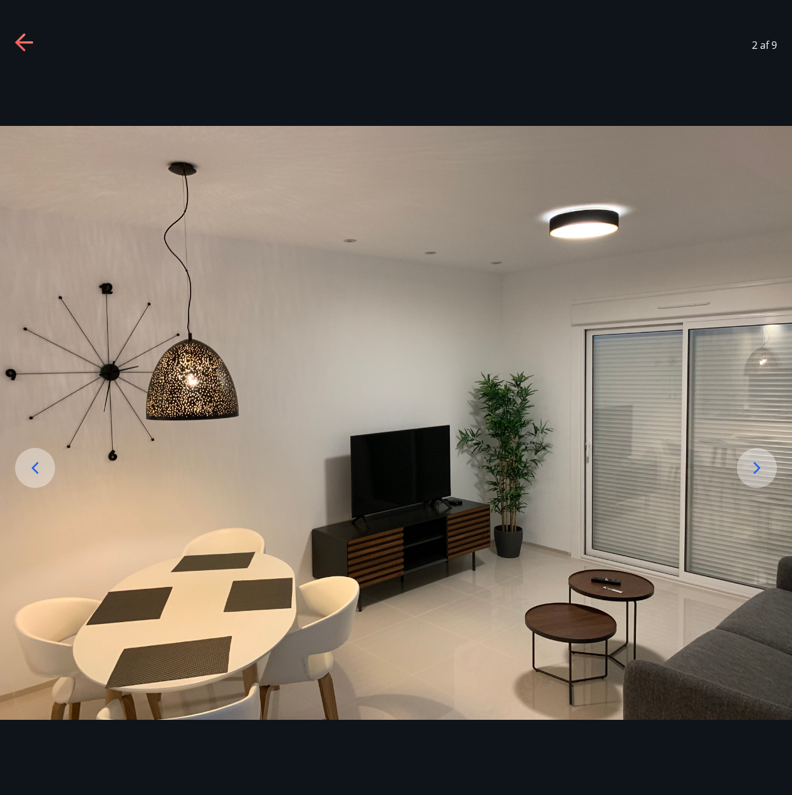
click at [760, 467] on icon at bounding box center [757, 468] width 20 height 20
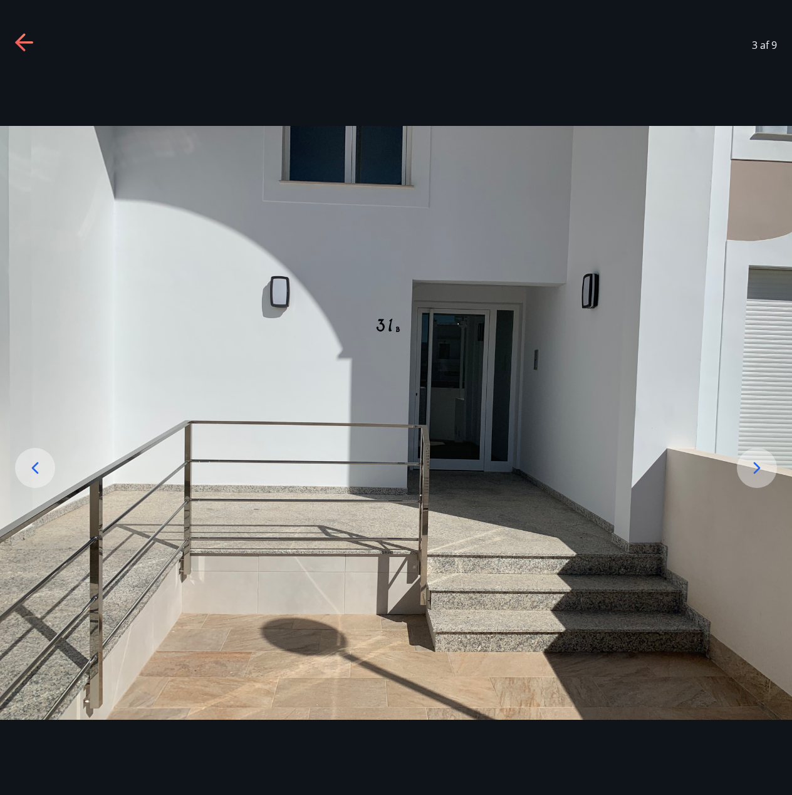
click at [760, 467] on icon at bounding box center [757, 468] width 20 height 20
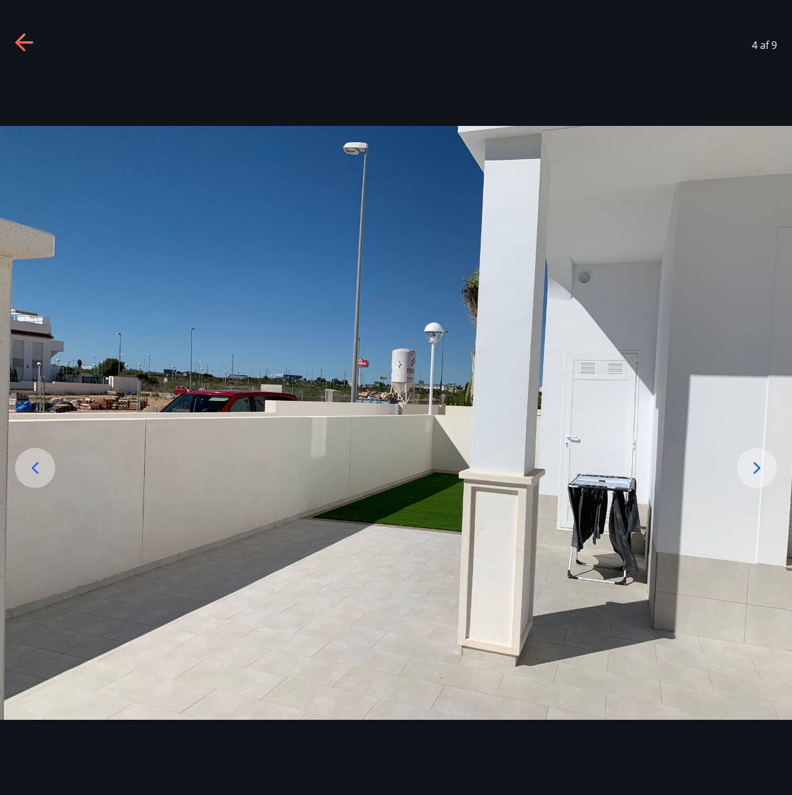
click at [760, 467] on icon at bounding box center [757, 468] width 20 height 20
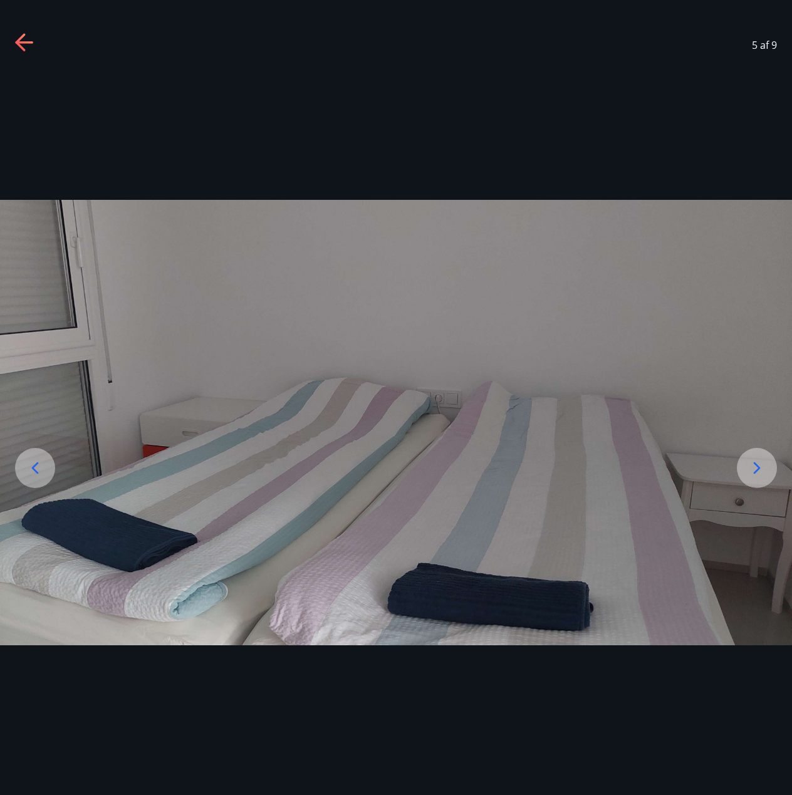
click at [760, 467] on icon at bounding box center [757, 468] width 20 height 20
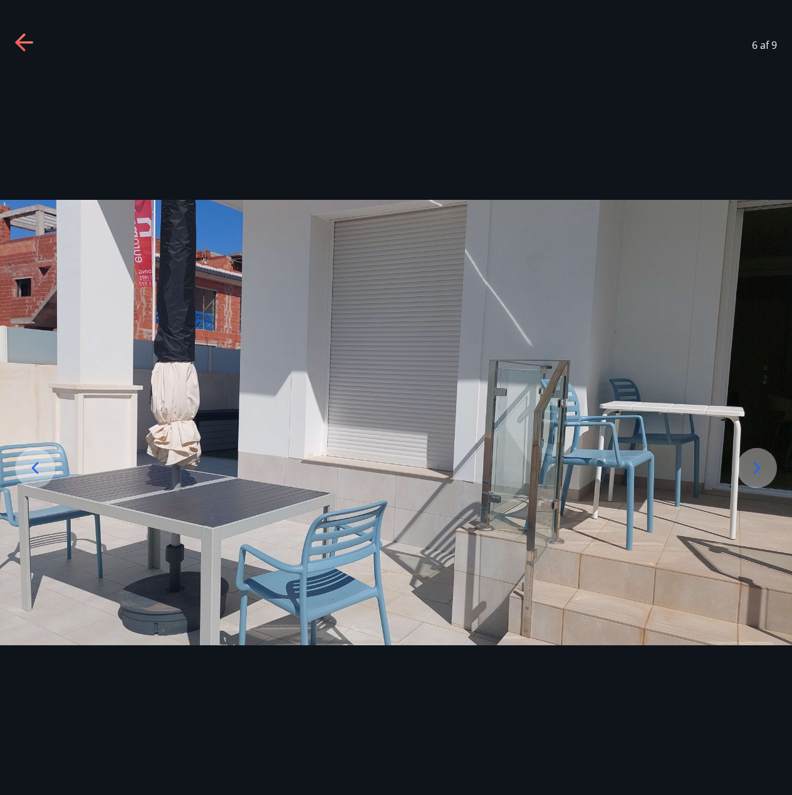
click at [760, 467] on icon at bounding box center [757, 468] width 20 height 20
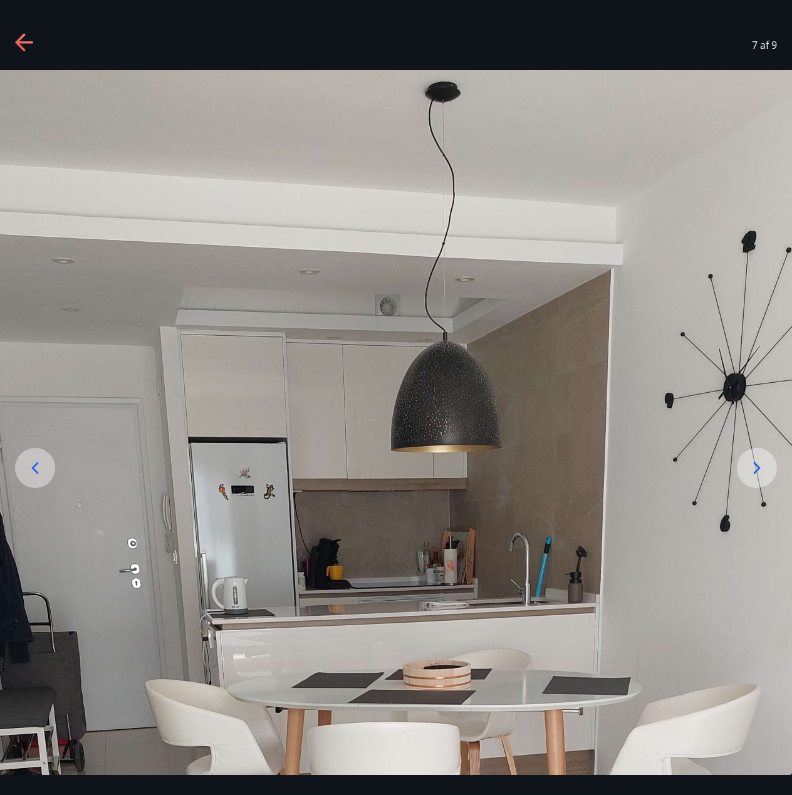
click at [760, 467] on icon at bounding box center [757, 468] width 20 height 20
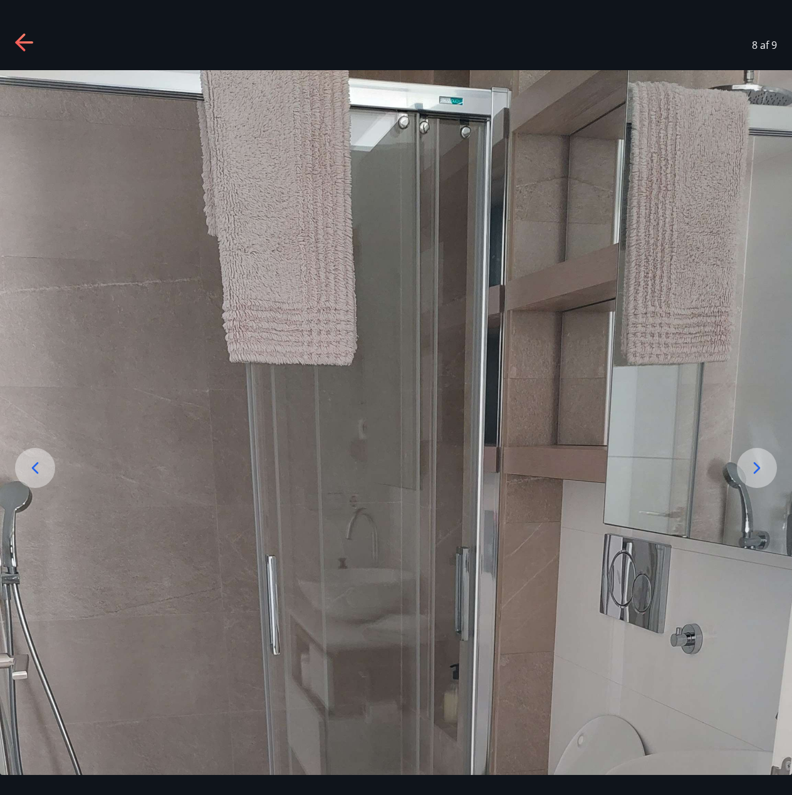
click at [760, 467] on icon at bounding box center [757, 468] width 20 height 20
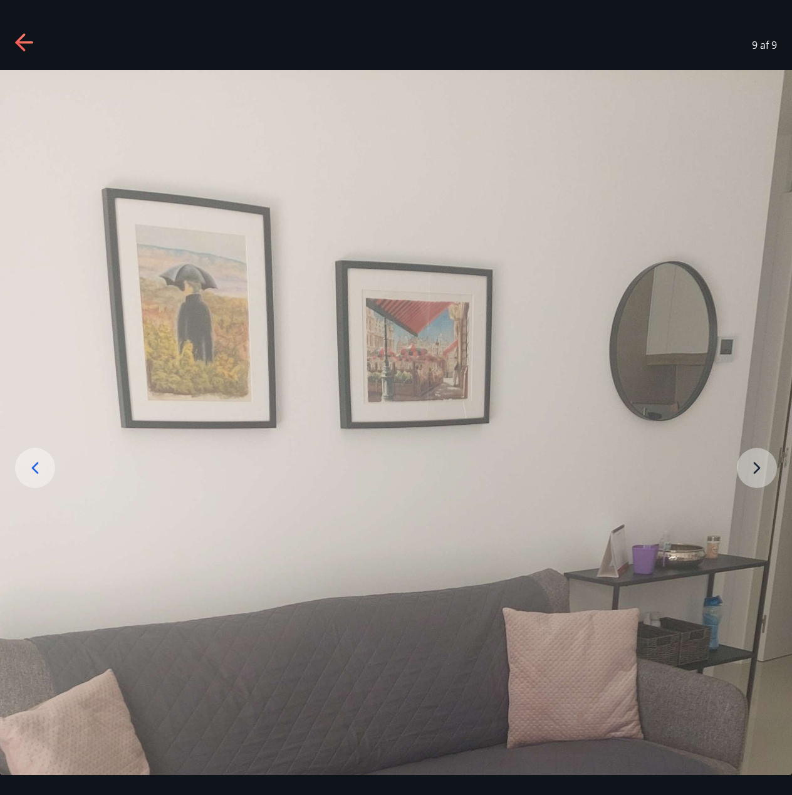
click at [760, 467] on img at bounding box center [396, 773] width 792 height 1407
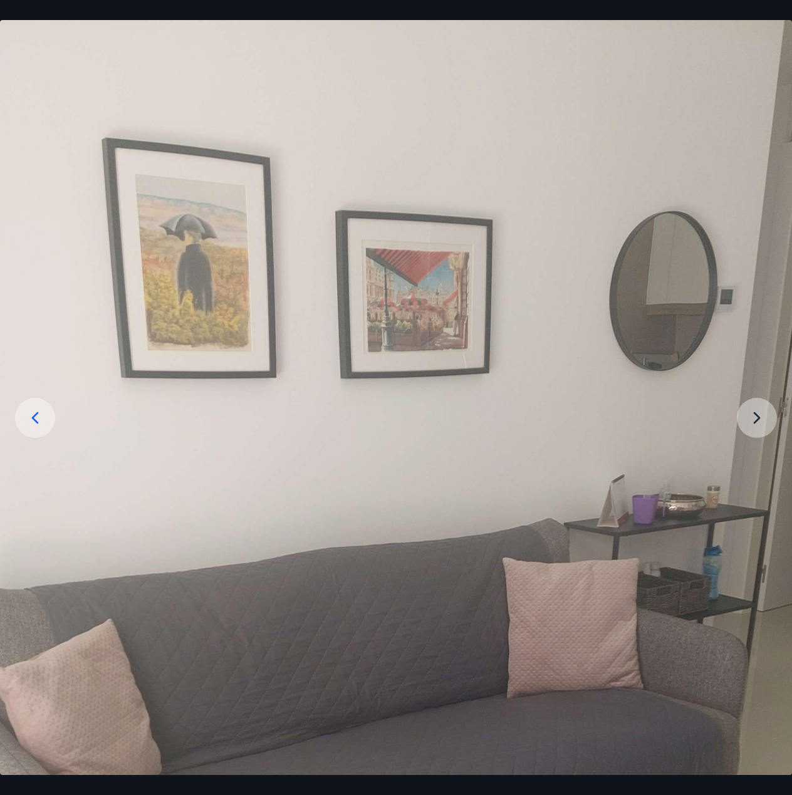
click at [760, 467] on img at bounding box center [396, 723] width 792 height 1407
click at [757, 425] on img at bounding box center [396, 723] width 792 height 1407
click at [755, 416] on img at bounding box center [396, 723] width 792 height 1407
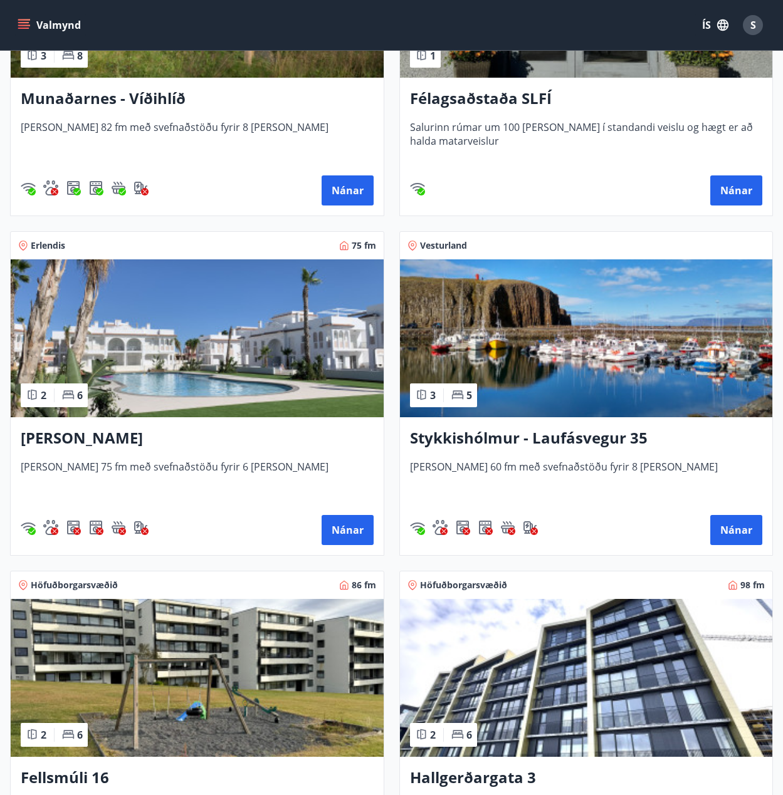
click at [148, 411] on img at bounding box center [197, 338] width 373 height 158
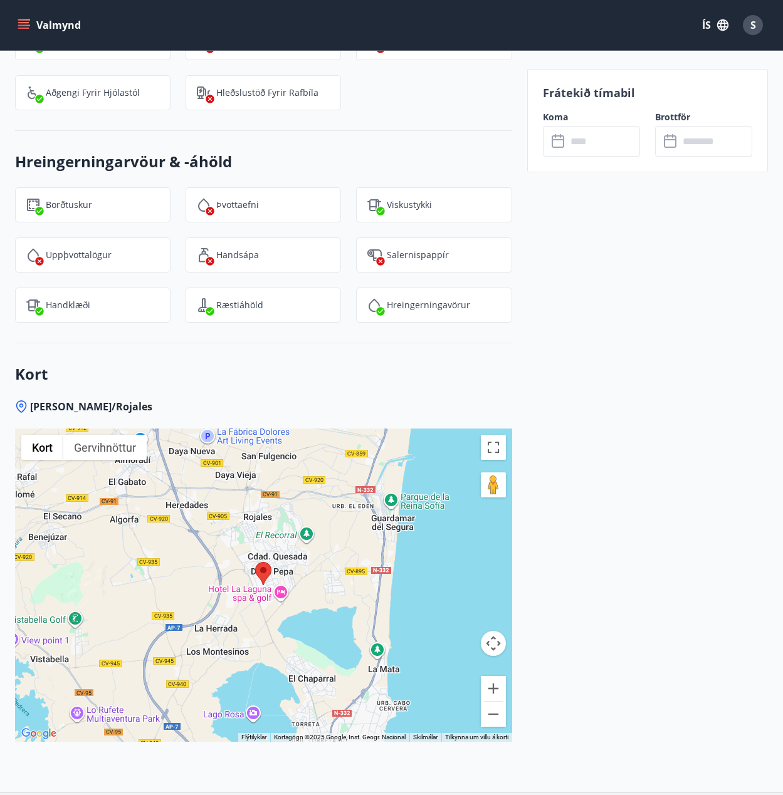
scroll to position [1567, 0]
click at [280, 531] on div at bounding box center [263, 584] width 497 height 313
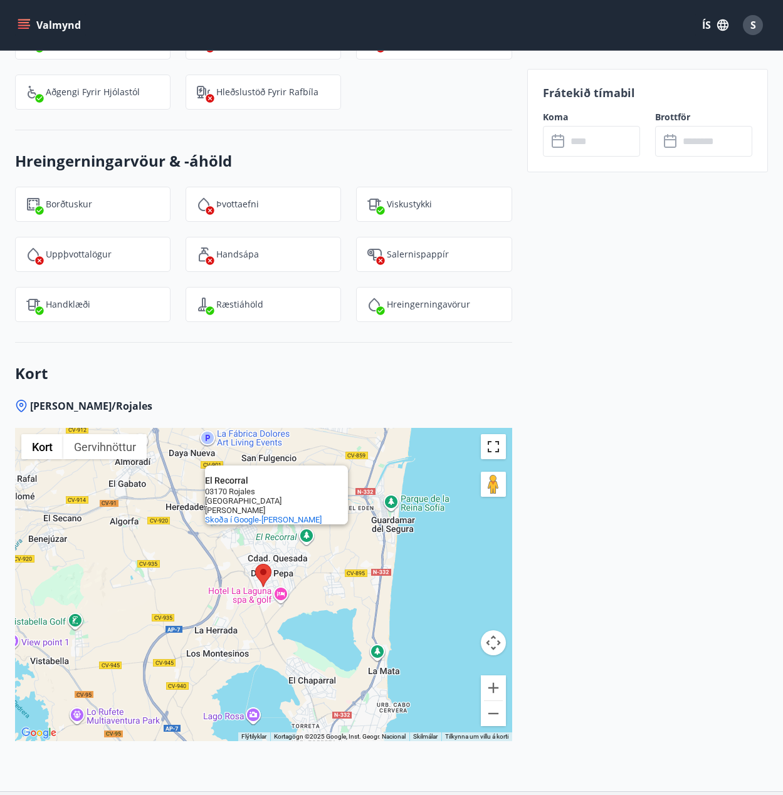
click at [497, 451] on button "Breyta yfirsýn á öllum skjánum" at bounding box center [493, 446] width 25 height 25
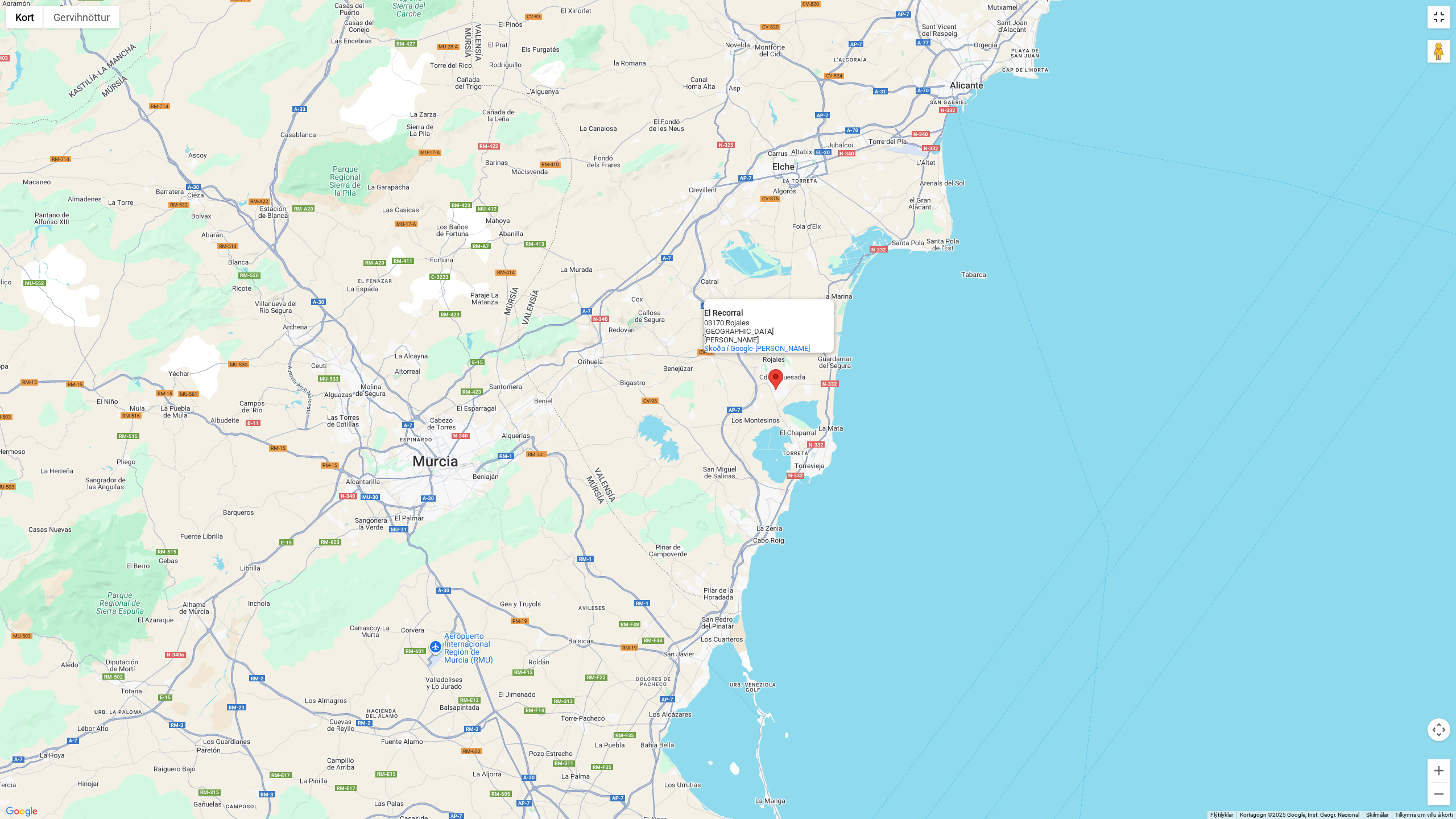
click at [718, 16] on button "Breyta yfirsýn á öllum skjánum" at bounding box center [1438, 16] width 23 height 23
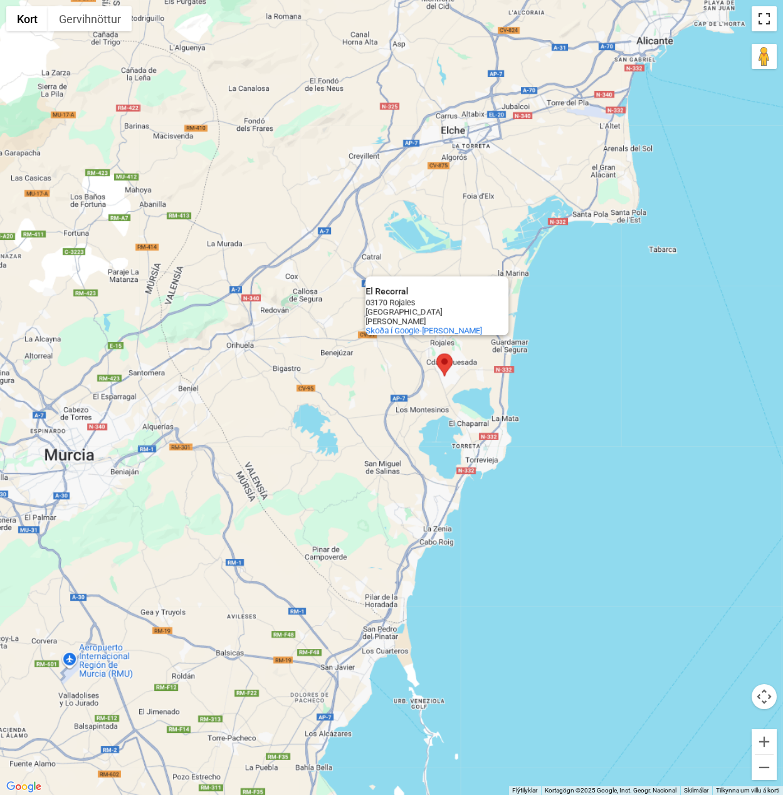
scroll to position [847, 0]
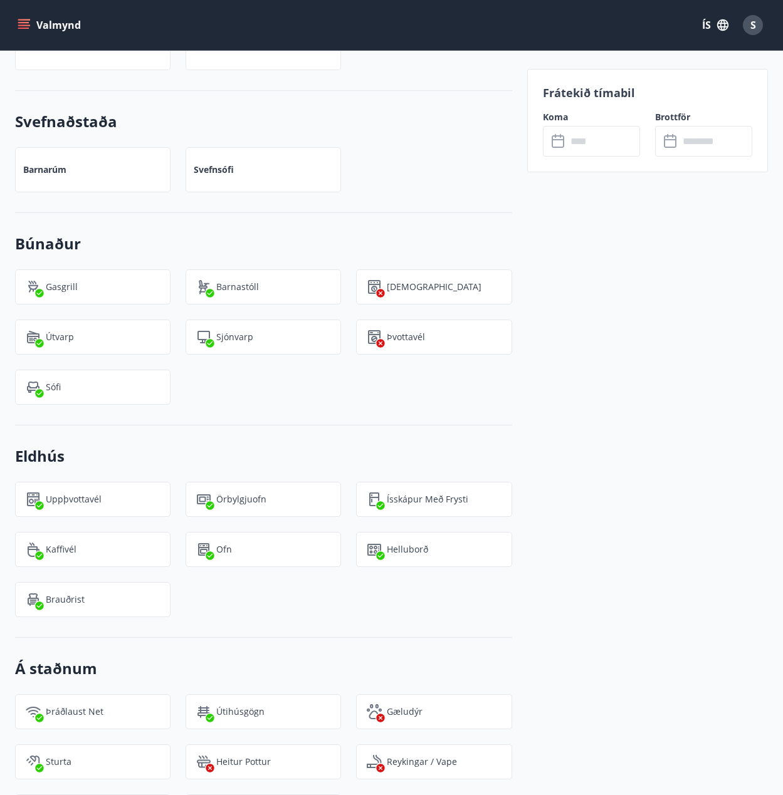
click at [620, 145] on input "text" at bounding box center [603, 141] width 73 height 31
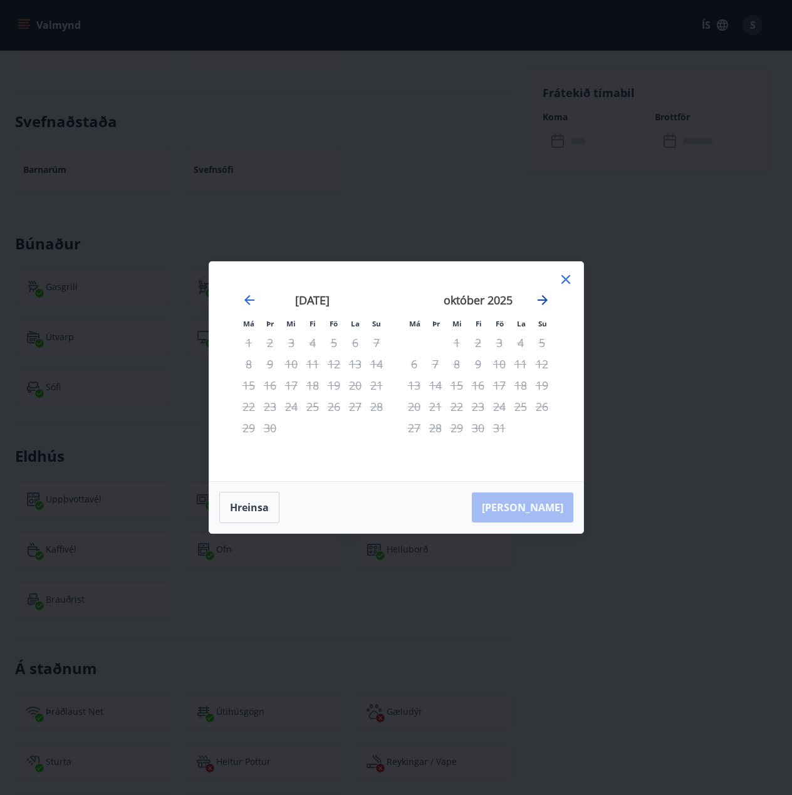
click at [543, 297] on icon "Move forward to switch to the next month." at bounding box center [543, 300] width 10 height 10
click at [544, 298] on icon "Move forward to switch to the next month." at bounding box center [543, 300] width 10 height 10
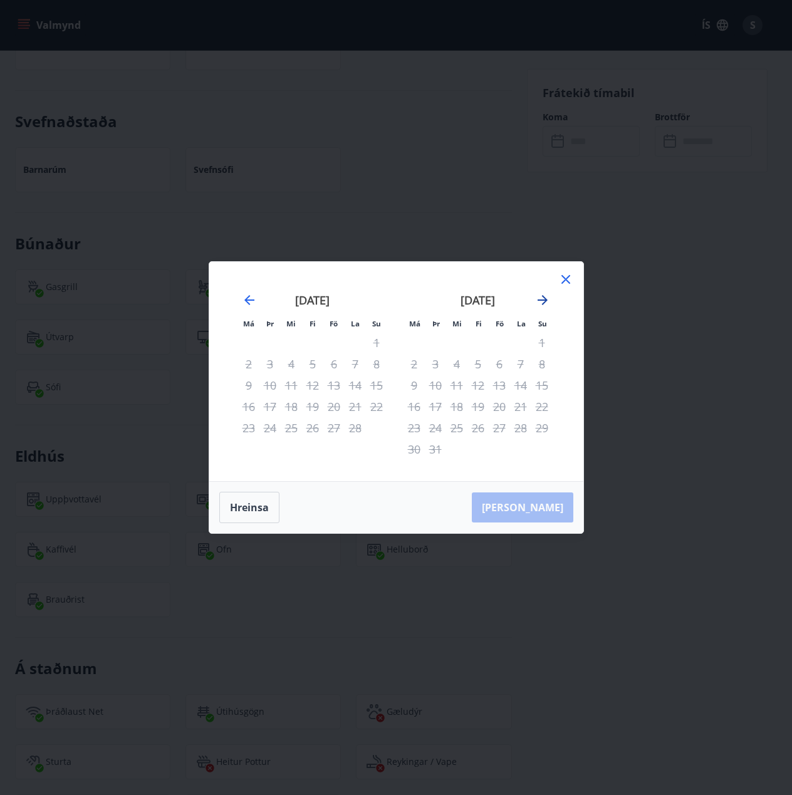
click at [544, 298] on icon "Move forward to switch to the next month." at bounding box center [543, 300] width 10 height 10
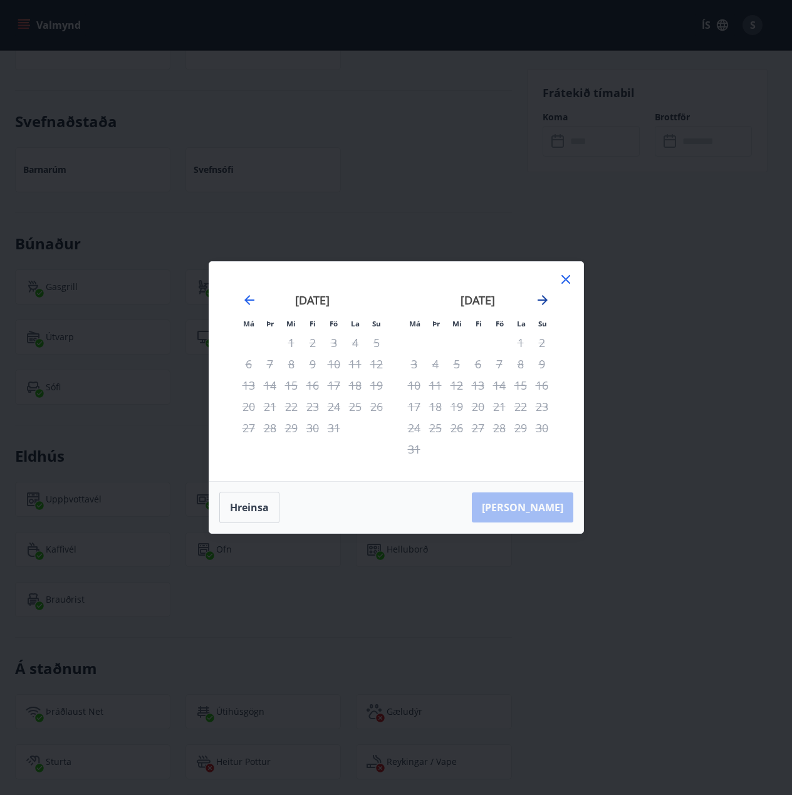
click at [540, 295] on icon "Move forward to switch to the next month." at bounding box center [542, 300] width 15 height 15
click at [539, 298] on icon "Move forward to switch to the next month." at bounding box center [542, 300] width 15 height 15
click at [563, 282] on icon at bounding box center [566, 279] width 9 height 9
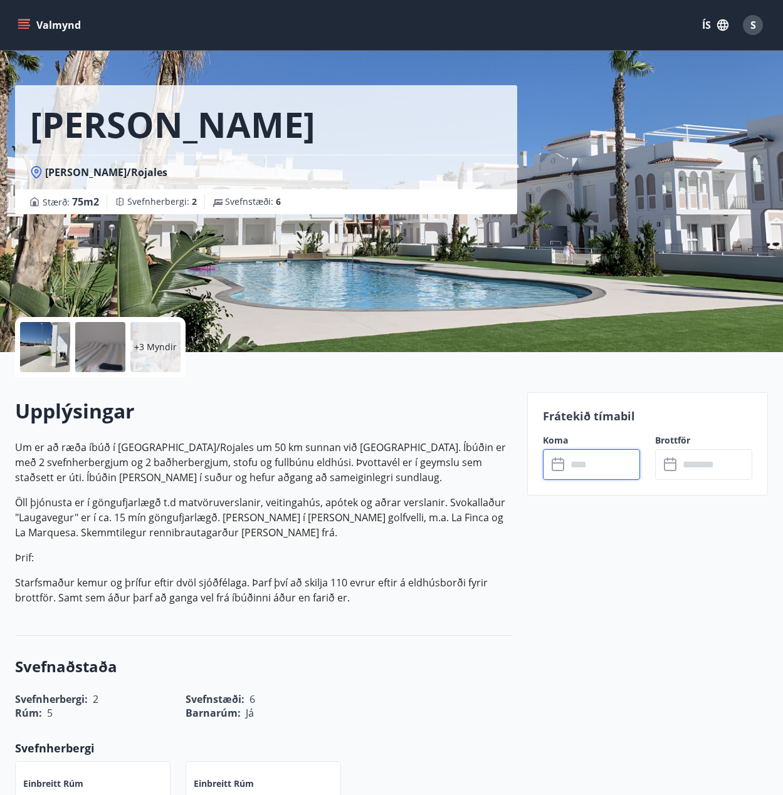
scroll to position [0, 0]
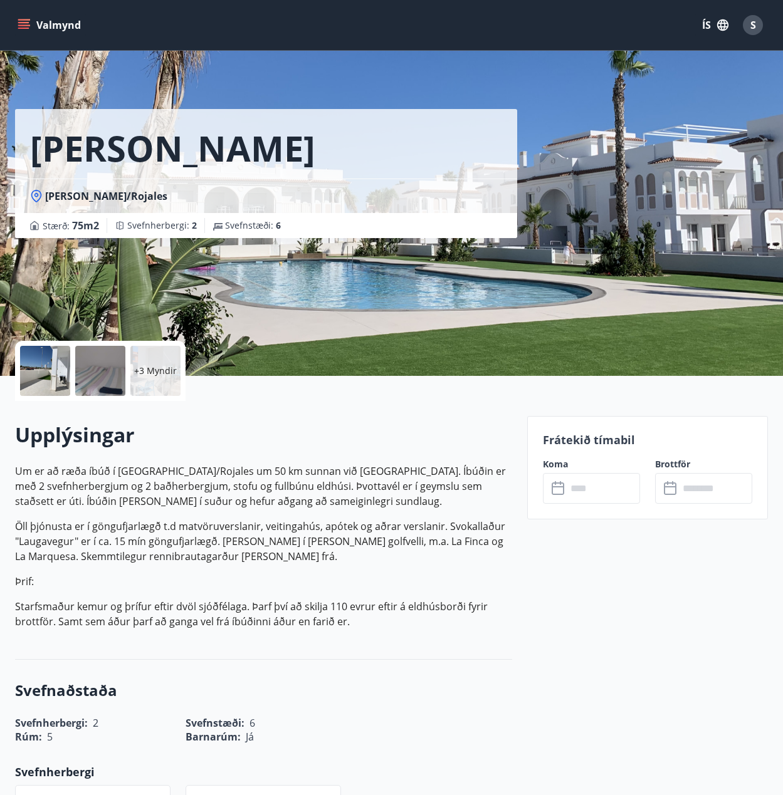
click at [40, 384] on div at bounding box center [45, 371] width 50 height 50
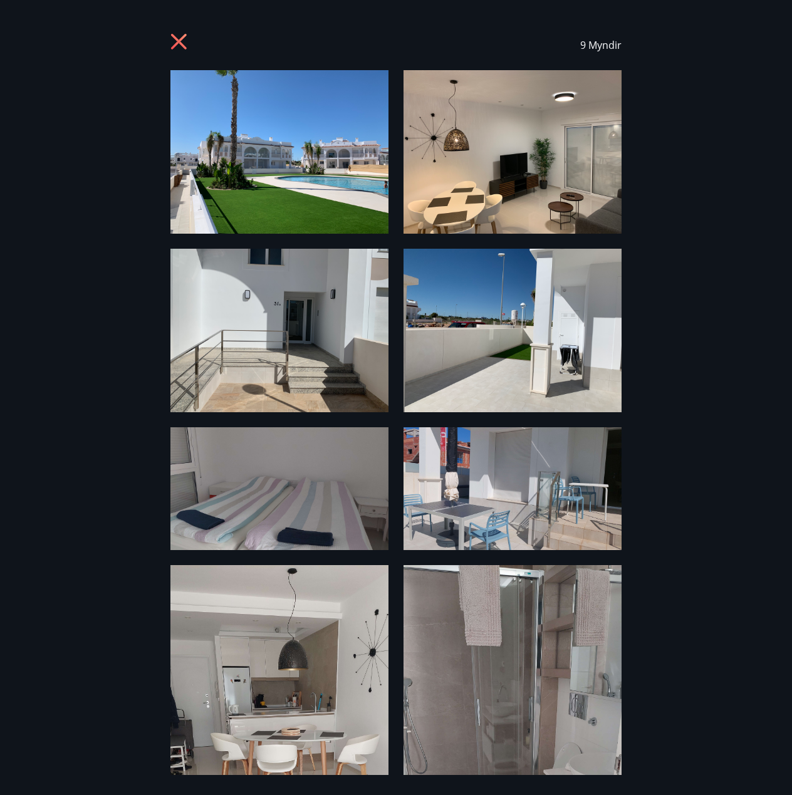
click at [343, 197] on img at bounding box center [279, 152] width 218 height 164
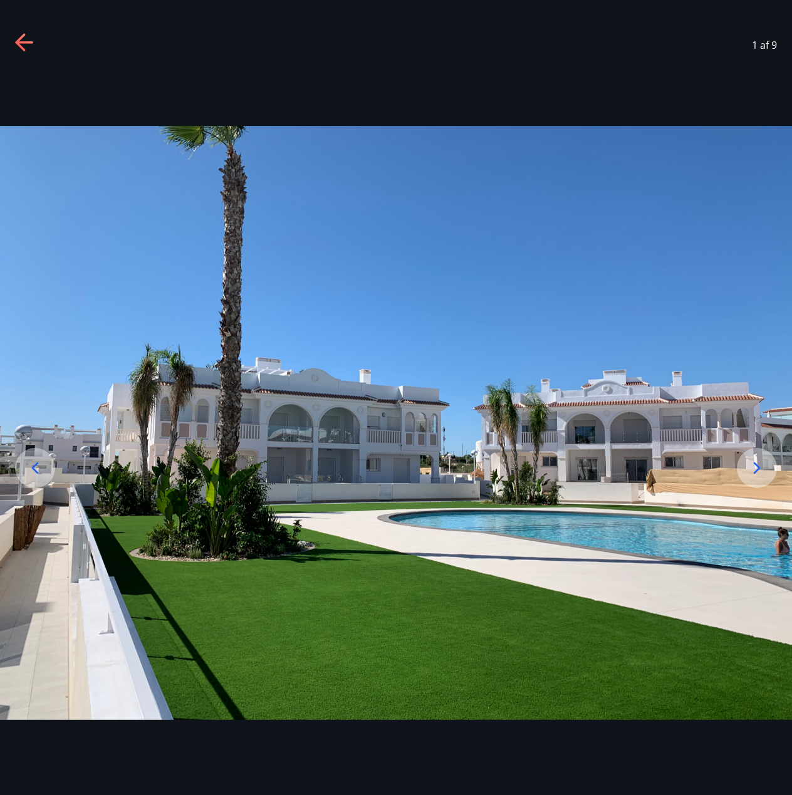
click at [756, 462] on icon at bounding box center [757, 468] width 20 height 20
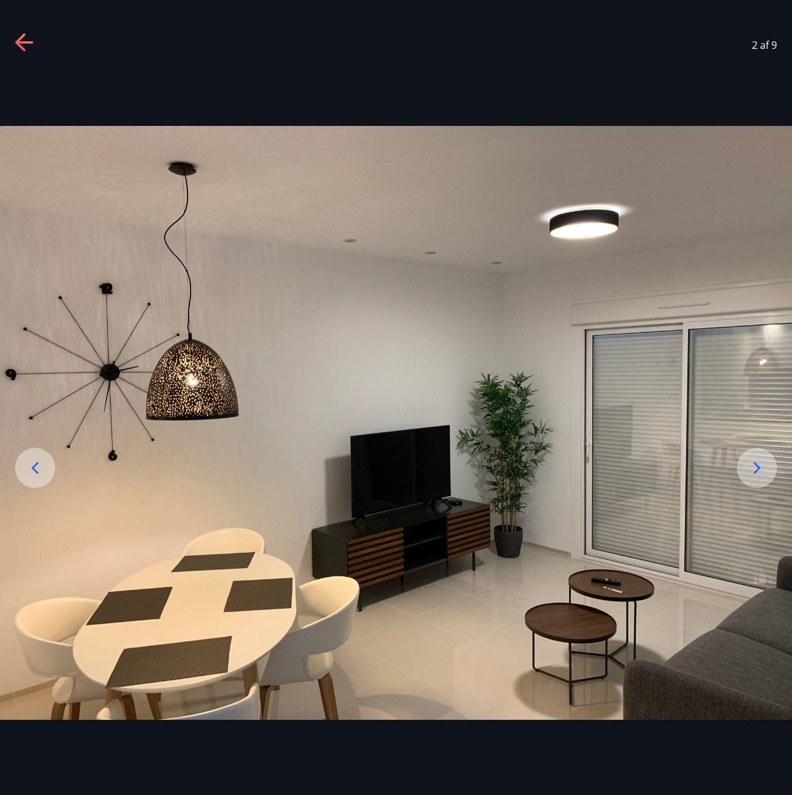
click at [756, 462] on icon at bounding box center [757, 468] width 20 height 20
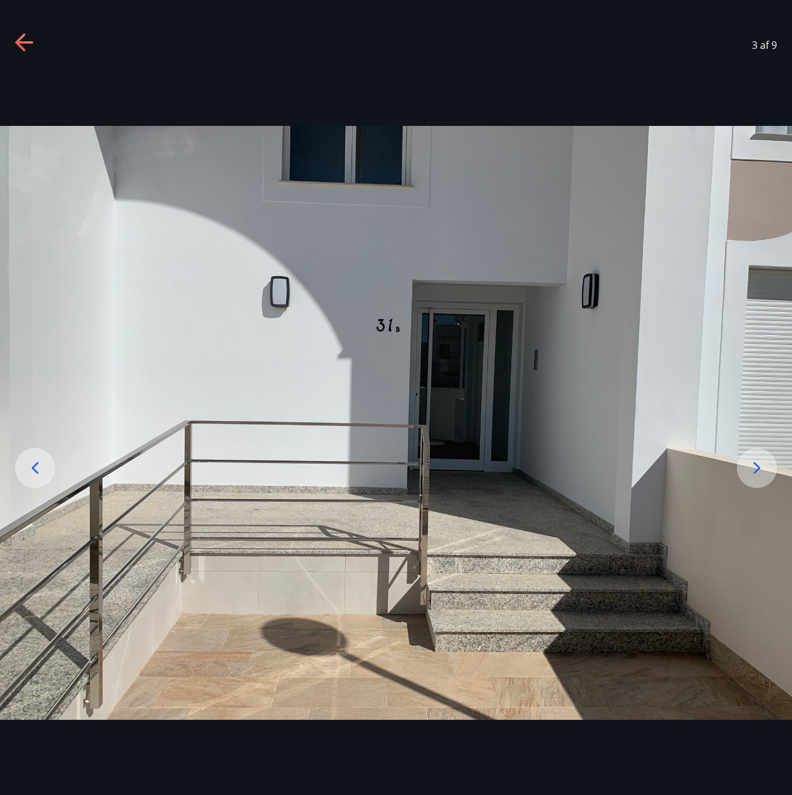
click at [756, 462] on icon at bounding box center [757, 468] width 20 height 20
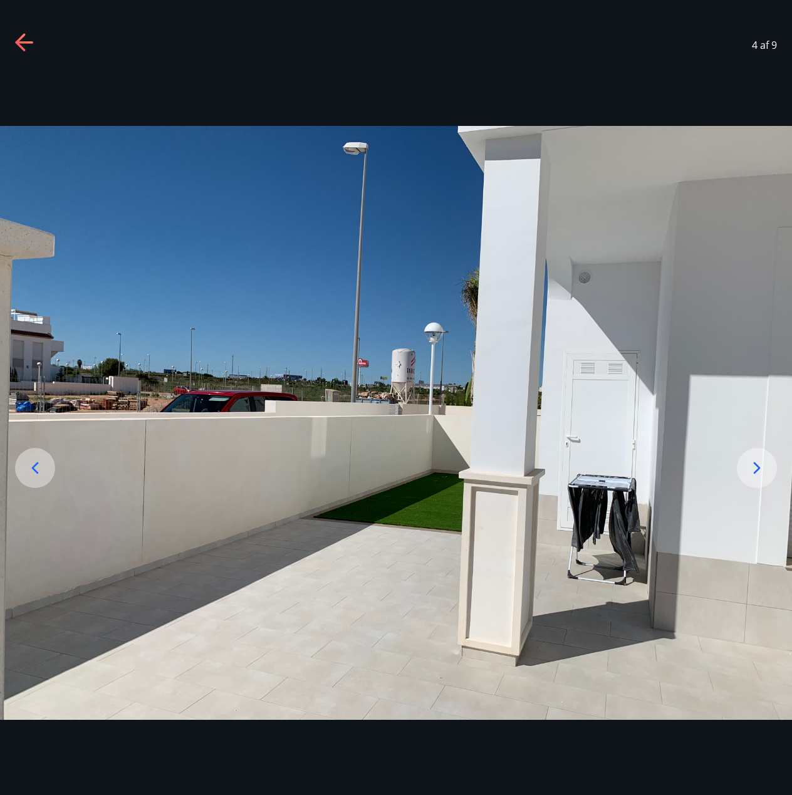
click at [756, 462] on icon at bounding box center [757, 468] width 20 height 20
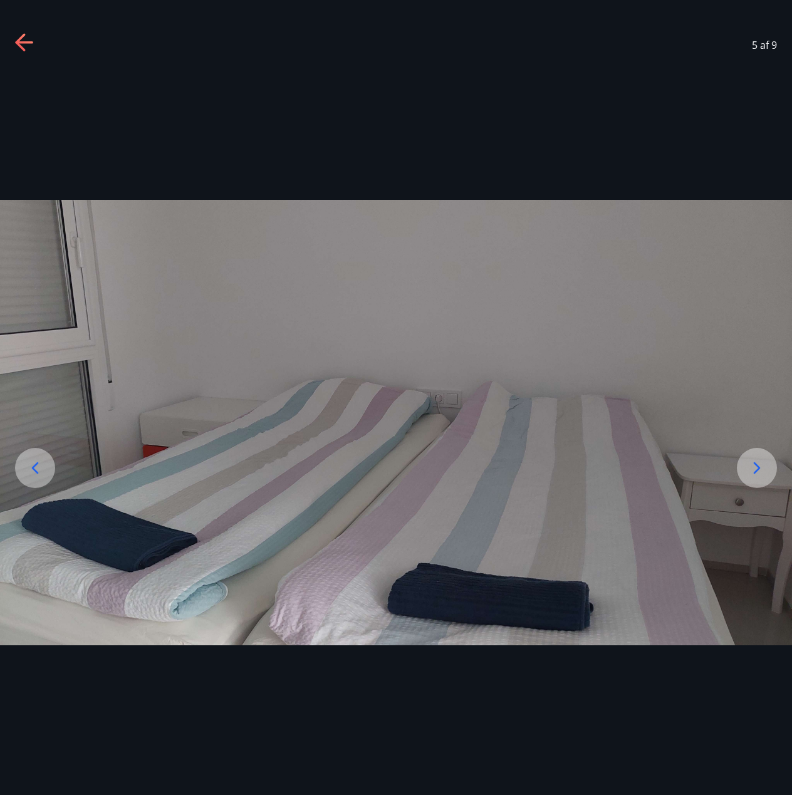
click at [26, 45] on icon at bounding box center [25, 43] width 20 height 20
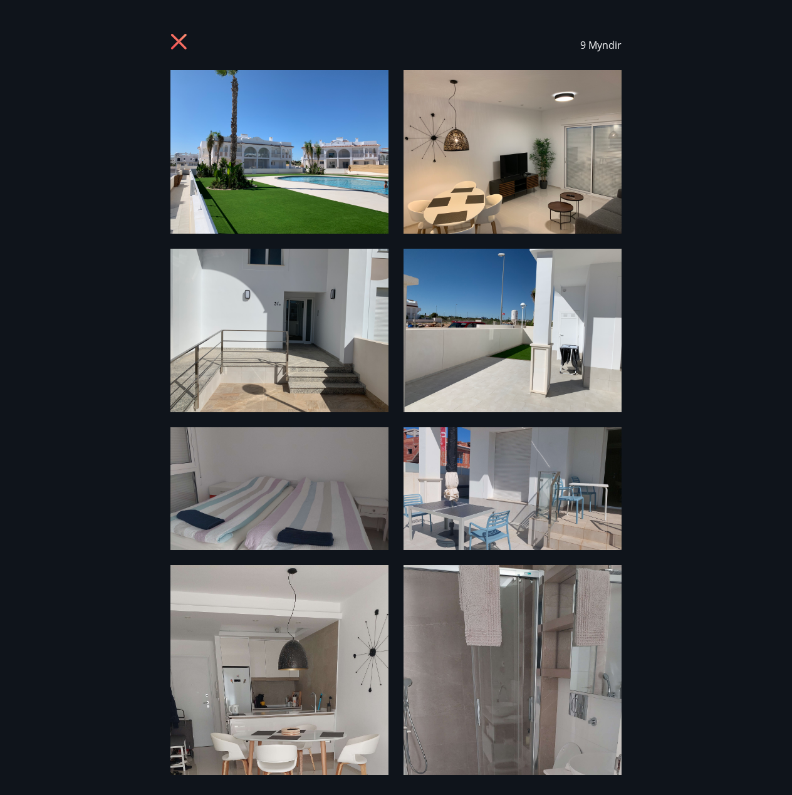
click at [179, 43] on icon at bounding box center [179, 42] width 16 height 16
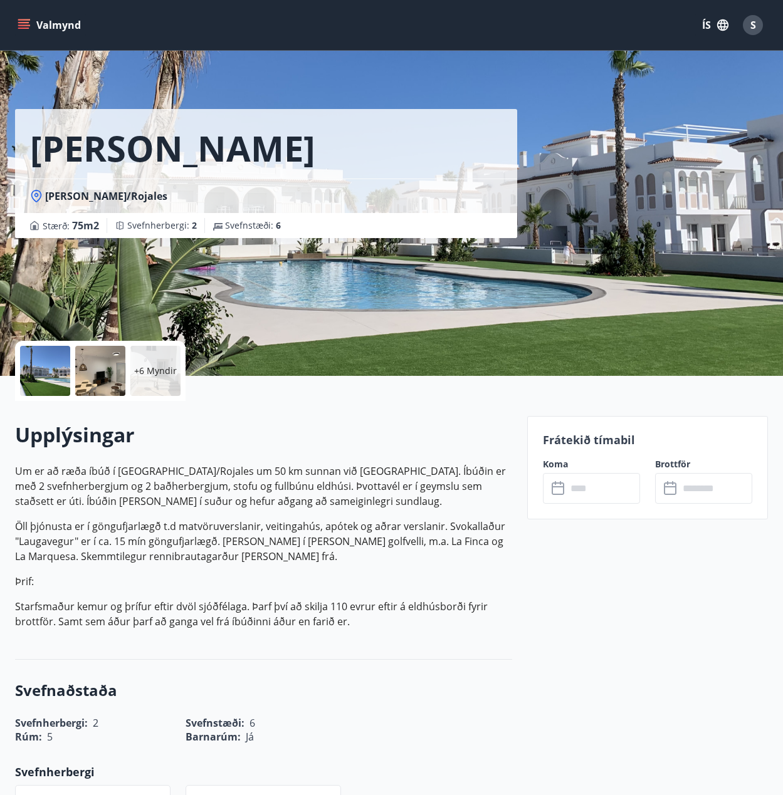
click at [560, 490] on icon at bounding box center [559, 488] width 15 height 15
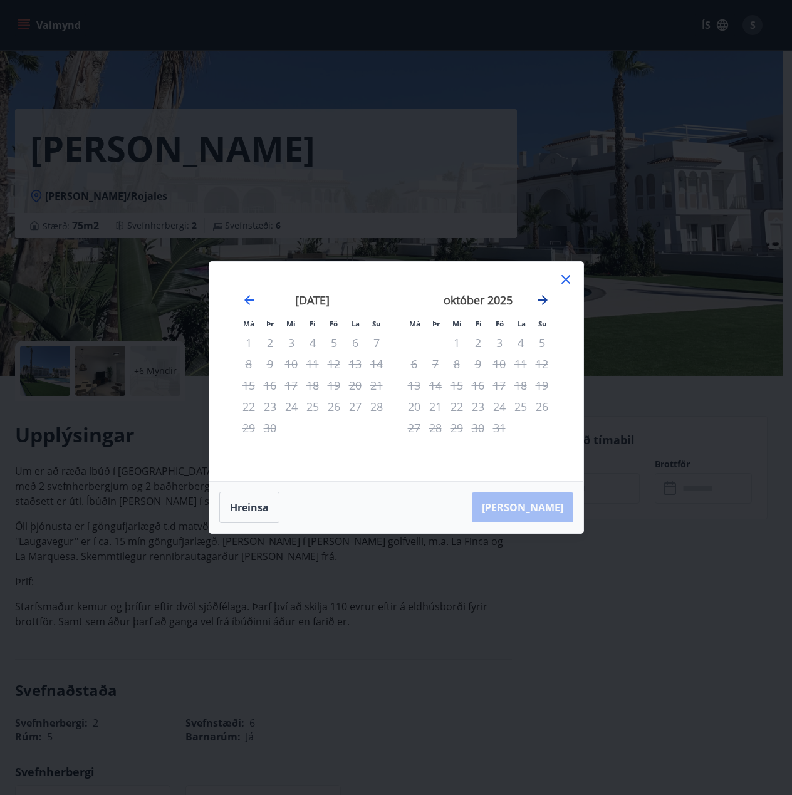
click at [547, 298] on icon "Move forward to switch to the next month." at bounding box center [542, 300] width 15 height 15
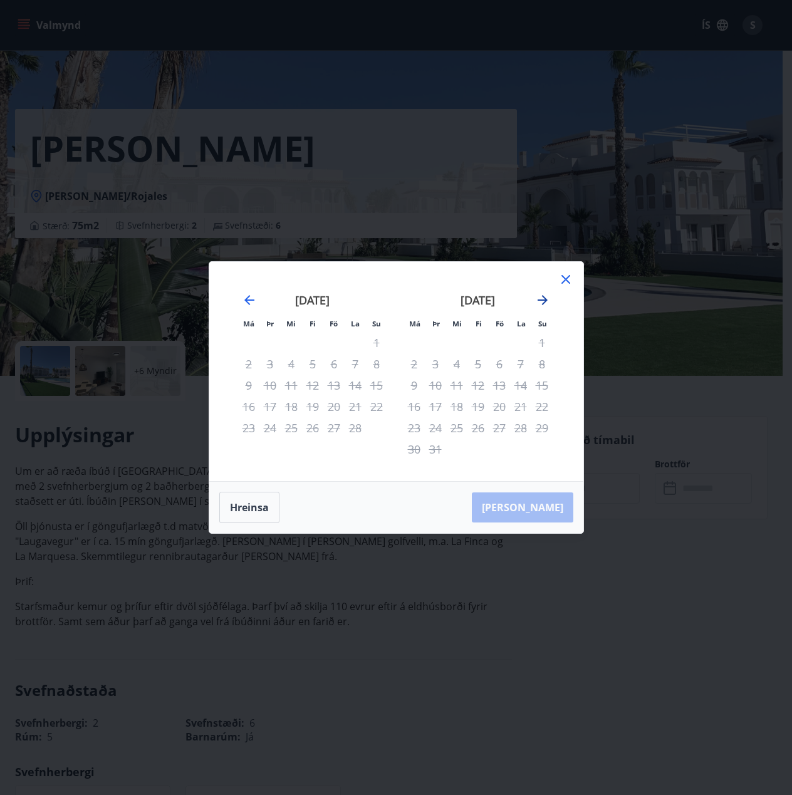
click at [547, 298] on icon "Move forward to switch to the next month." at bounding box center [542, 300] width 15 height 15
click at [561, 276] on icon at bounding box center [565, 279] width 15 height 15
